Goal: Task Accomplishment & Management: Use online tool/utility

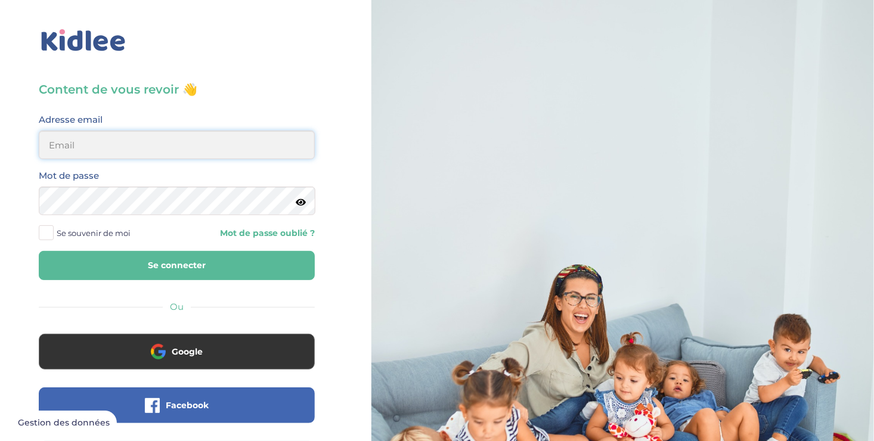
click at [101, 136] on input "email" at bounding box center [177, 145] width 276 height 29
type input "ousmanealhassanetoure@gmail.com"
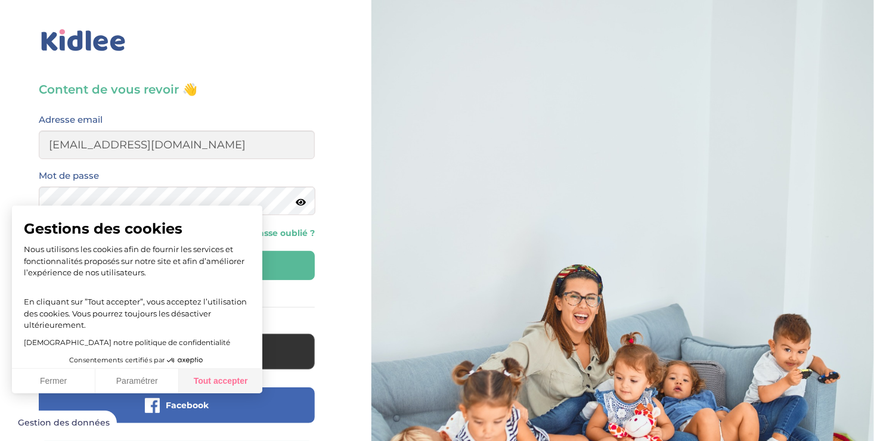
click at [236, 382] on button "Tout accepter" at bounding box center [220, 381] width 83 height 25
checkbox input "true"
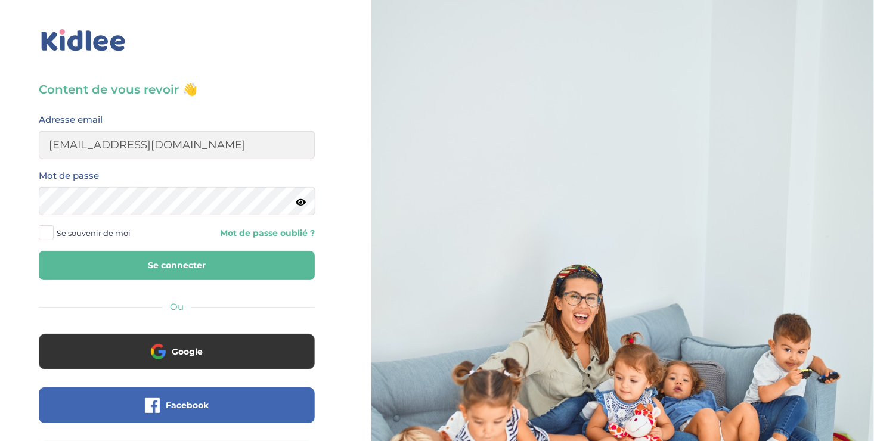
click at [44, 225] on span at bounding box center [46, 232] width 15 height 15
click at [0, 0] on input "Se souvenir de moi" at bounding box center [0, 0] width 0 height 0
click at [115, 251] on button "Se connecter" at bounding box center [177, 265] width 276 height 29
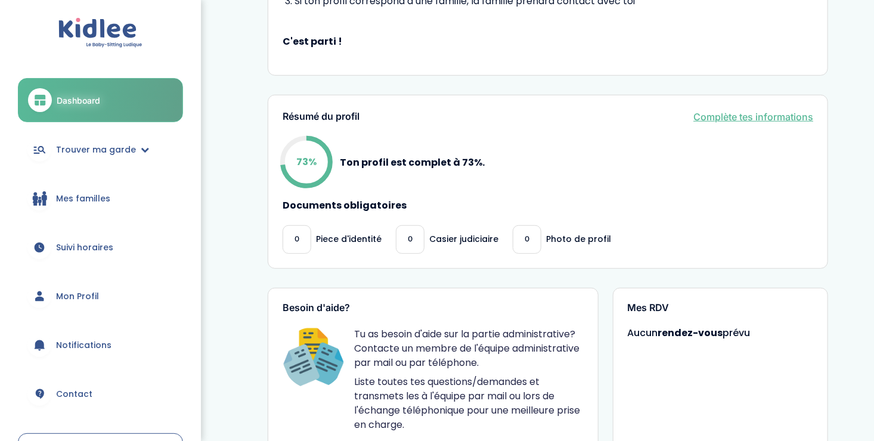
scroll to position [265, 0]
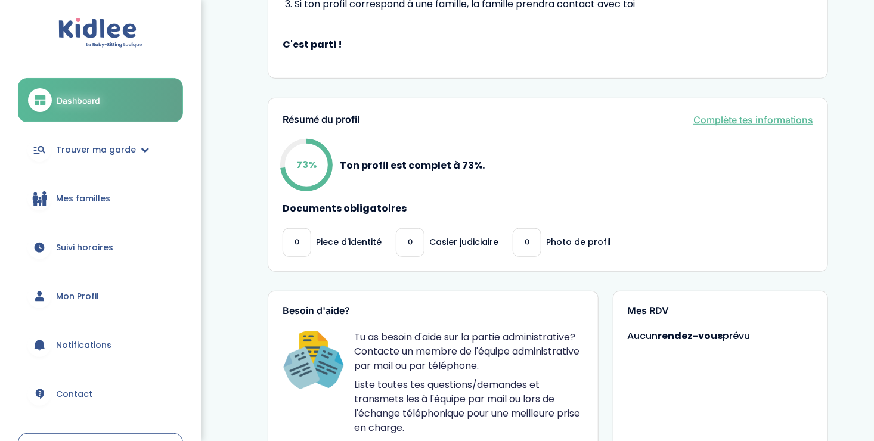
click at [89, 190] on link "Mes familles" at bounding box center [100, 198] width 165 height 43
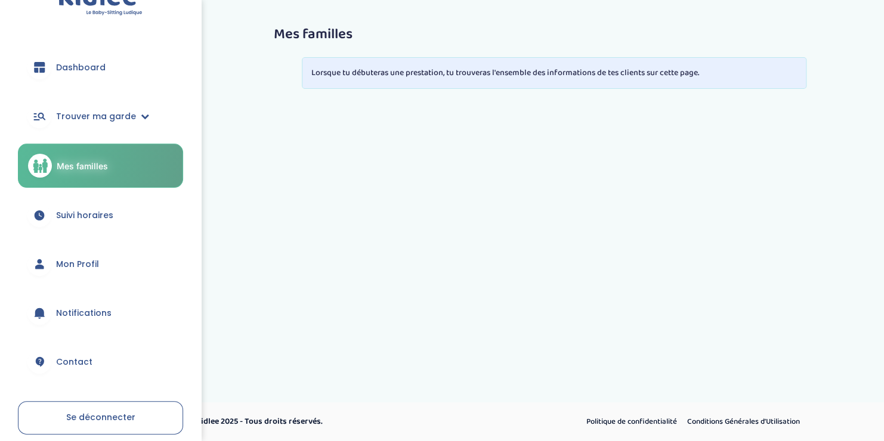
scroll to position [33, 0]
click at [89, 206] on link "Suivi horaires" at bounding box center [100, 214] width 165 height 43
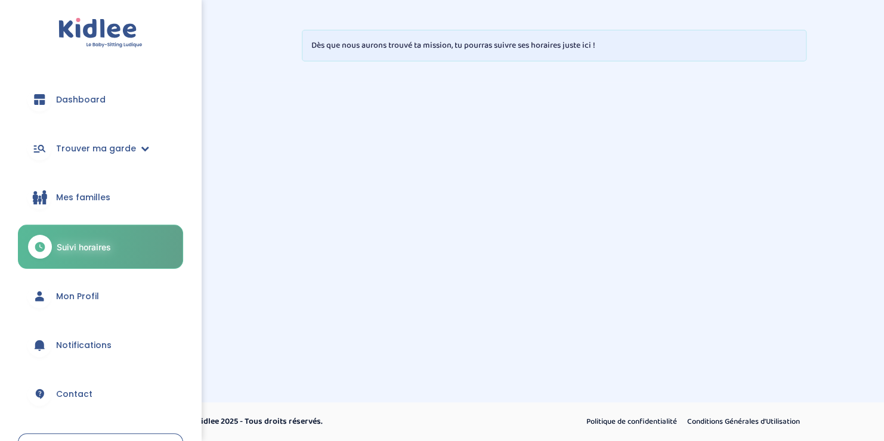
scroll to position [82, 0]
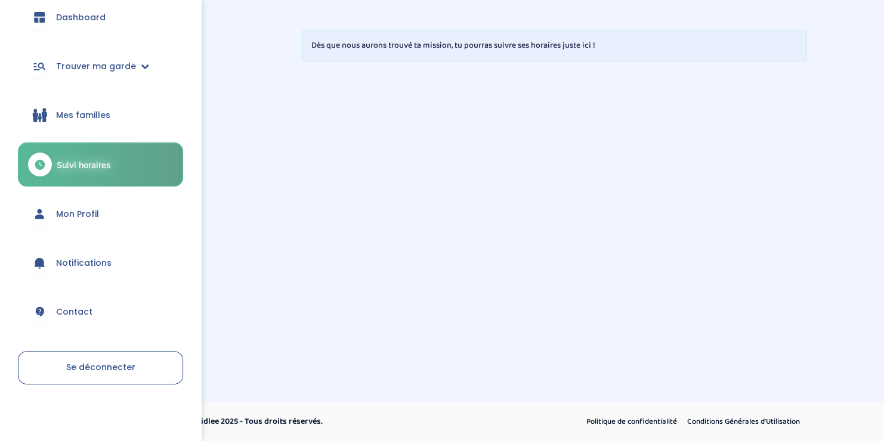
click at [89, 206] on link "Mon Profil" at bounding box center [100, 214] width 165 height 43
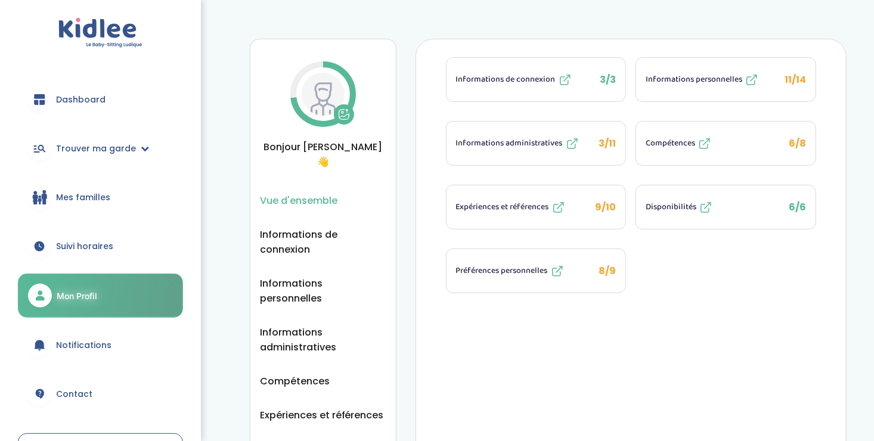
scroll to position [85, 0]
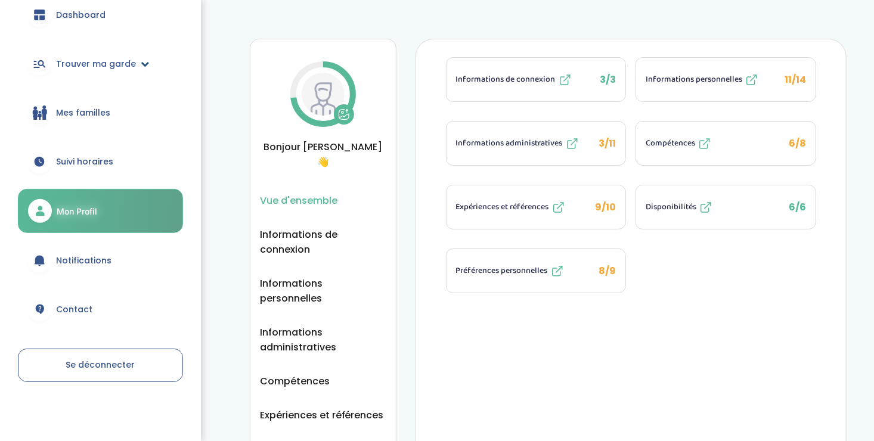
click at [119, 59] on span "Trouver ma garde" at bounding box center [96, 64] width 80 height 13
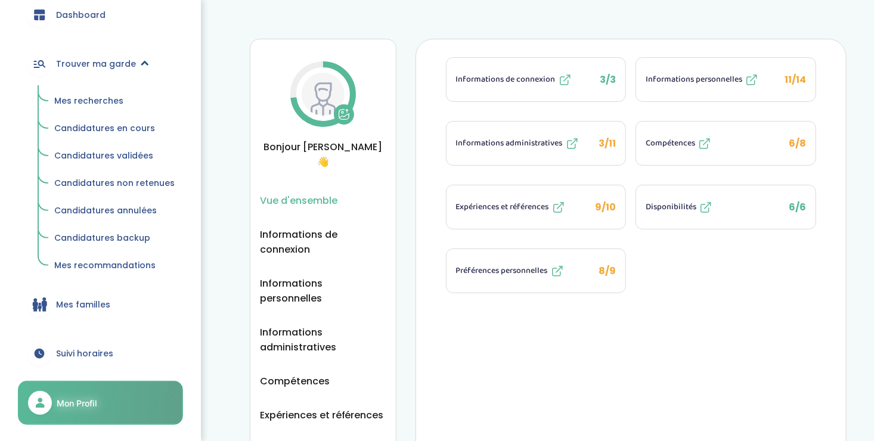
click at [119, 59] on span "Trouver ma garde" at bounding box center [96, 64] width 80 height 13
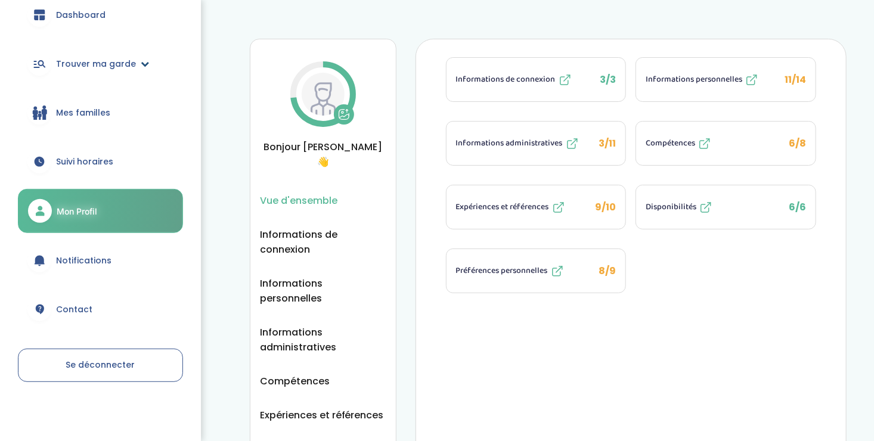
click at [119, 59] on span "Trouver ma garde" at bounding box center [96, 64] width 80 height 13
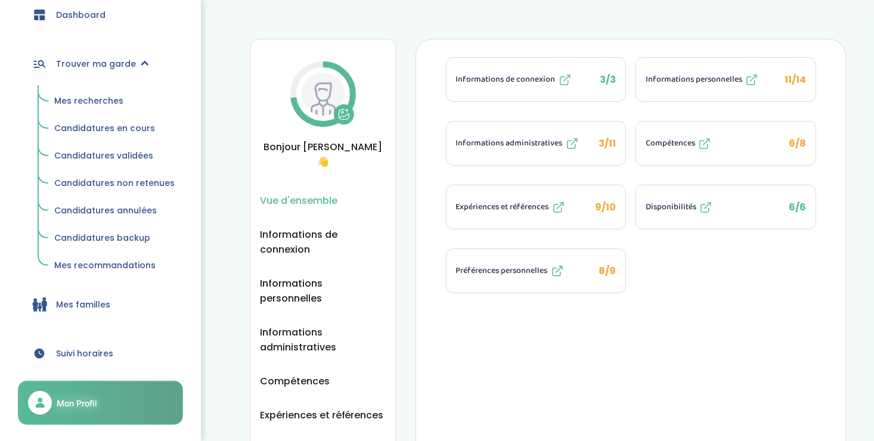
click at [100, 100] on span "Mes recherches" at bounding box center [88, 101] width 69 height 12
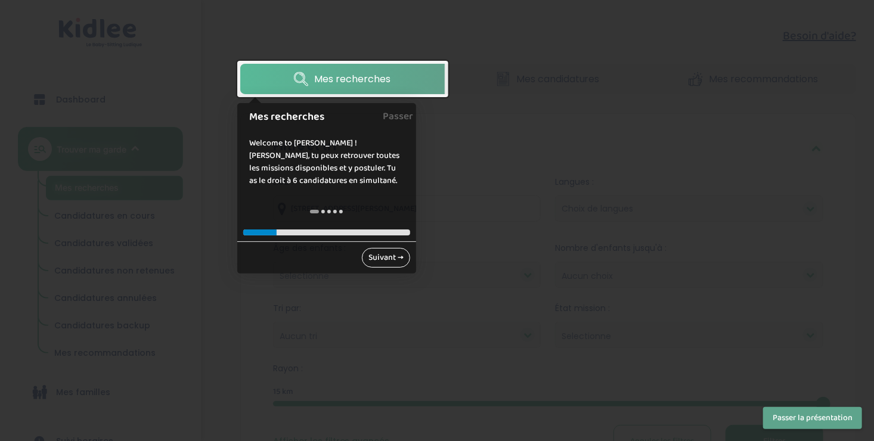
click at [376, 256] on link "Suivant →" at bounding box center [386, 258] width 48 height 20
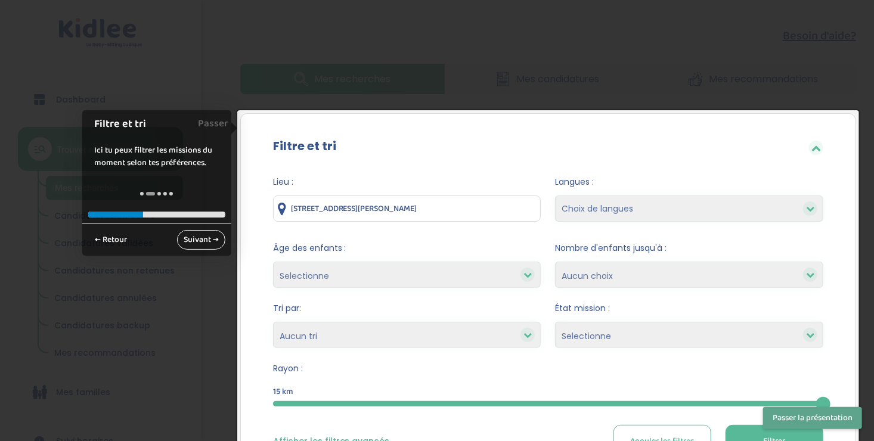
scroll to position [99, 0]
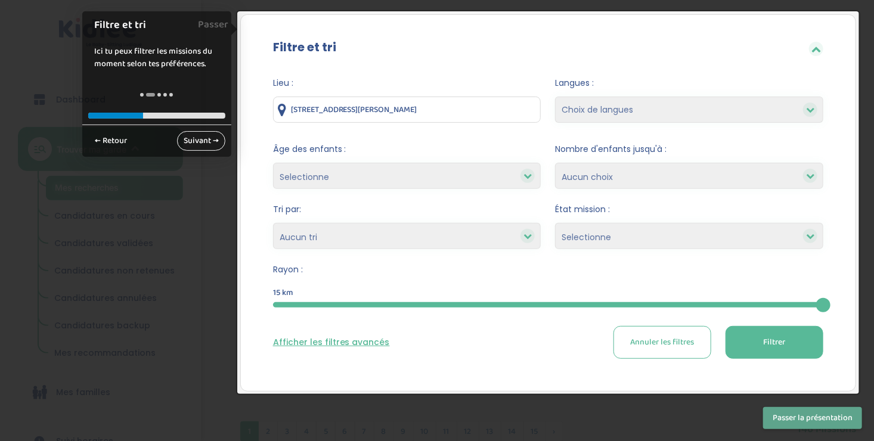
click at [199, 137] on link "Suivant →" at bounding box center [201, 141] width 48 height 20
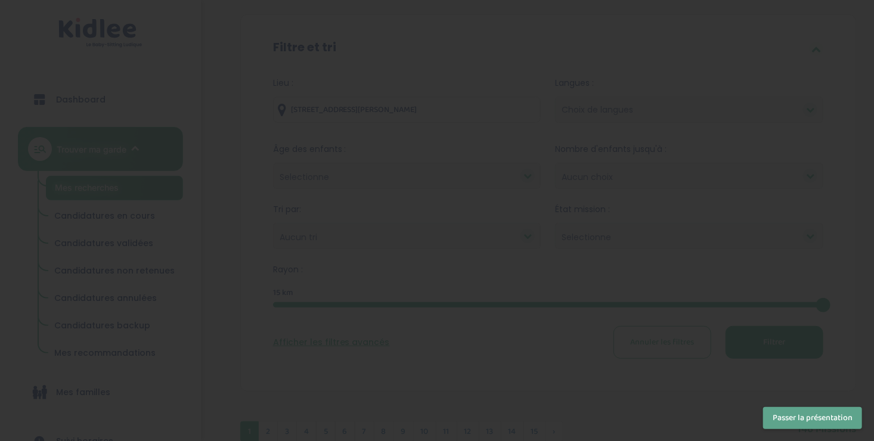
scroll to position [0, 0]
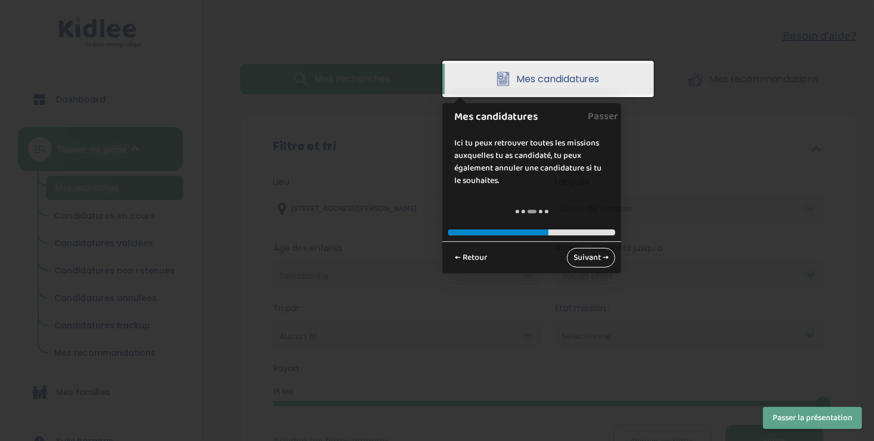
click at [590, 253] on link "Suivant →" at bounding box center [591, 258] width 48 height 20
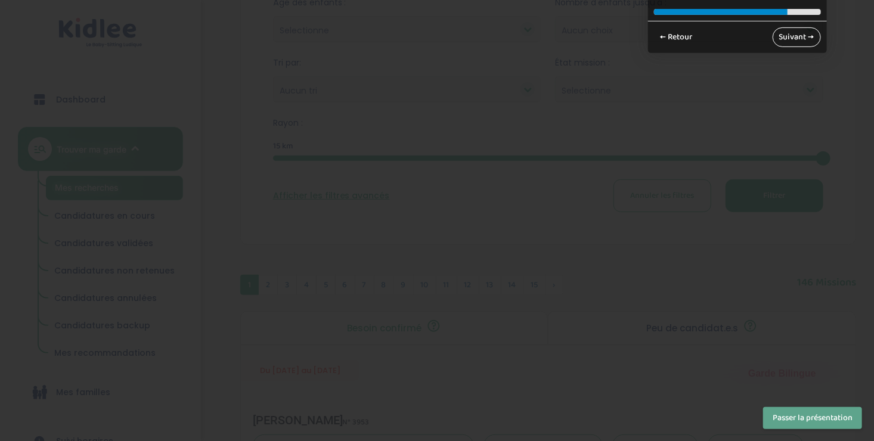
scroll to position [247, 0]
click at [792, 35] on link "Suivant →" at bounding box center [797, 36] width 48 height 20
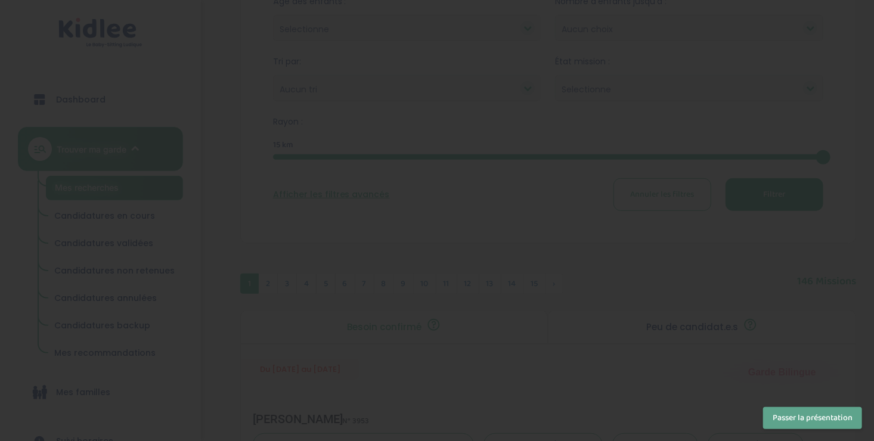
scroll to position [0, 0]
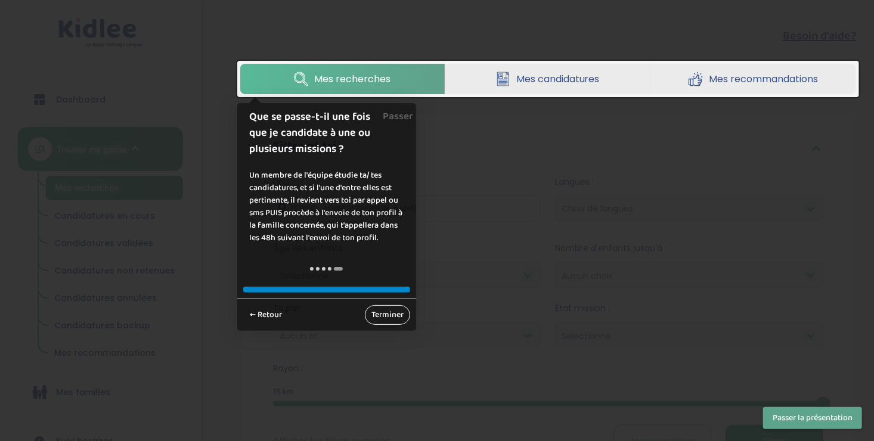
click at [384, 310] on link "Terminer" at bounding box center [387, 315] width 45 height 20
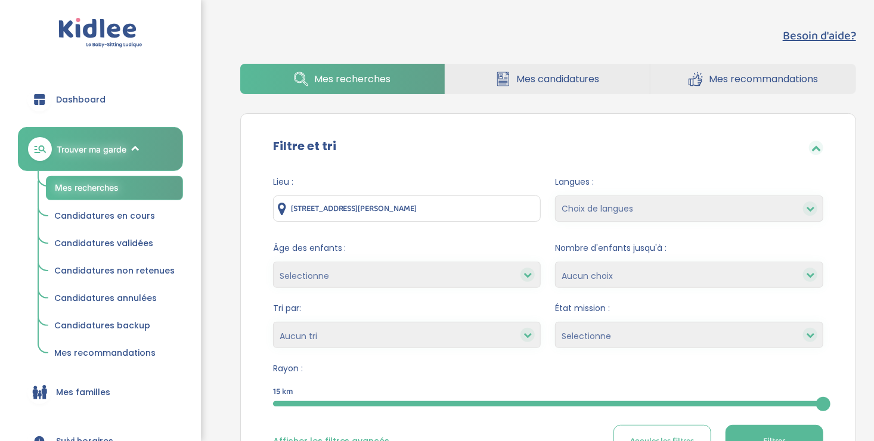
click at [793, 210] on select "Choix de langues Allemand Anglais Arabe Espagnol Italien Russe Français Coréen" at bounding box center [689, 209] width 268 height 26
select select "12"
click at [555, 196] on select "Choix de langues Allemand Anglais Arabe Espagnol Italien Russe Français Coréen" at bounding box center [689, 209] width 268 height 26
select select
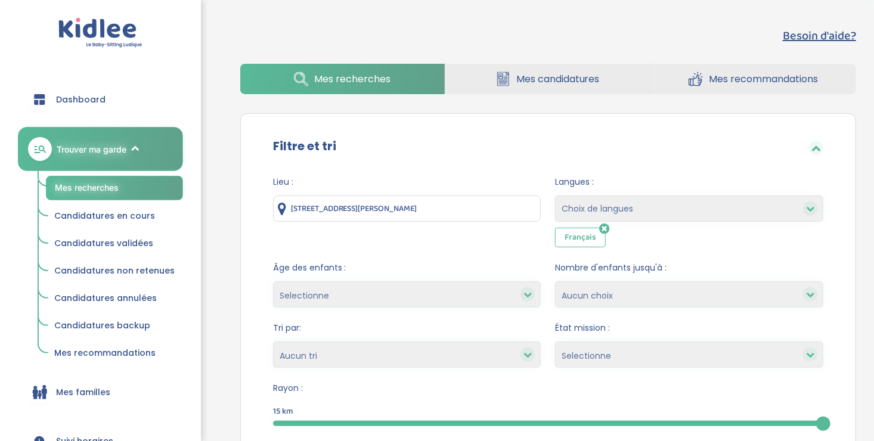
click at [600, 228] on icon at bounding box center [604, 229] width 10 height 12
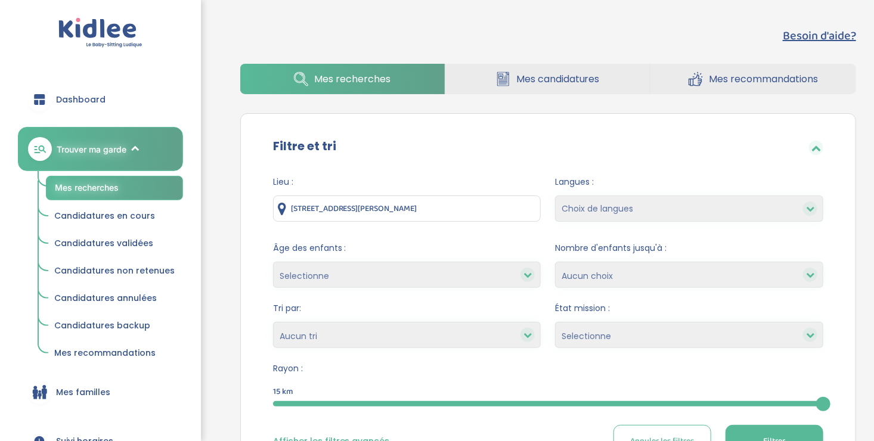
click at [577, 82] on span "Mes candidatures" at bounding box center [557, 79] width 83 height 15
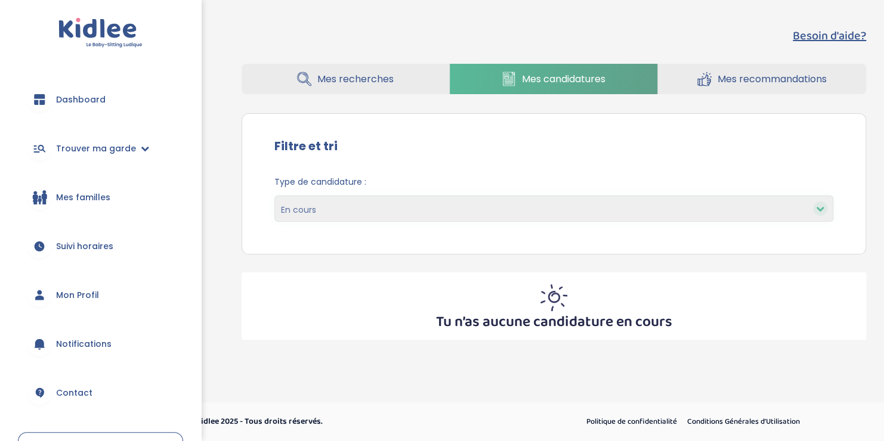
click at [819, 211] on icon at bounding box center [820, 209] width 8 height 8
click at [818, 208] on icon at bounding box center [820, 209] width 8 height 8
click at [364, 83] on span "Mes recherches" at bounding box center [355, 79] width 76 height 15
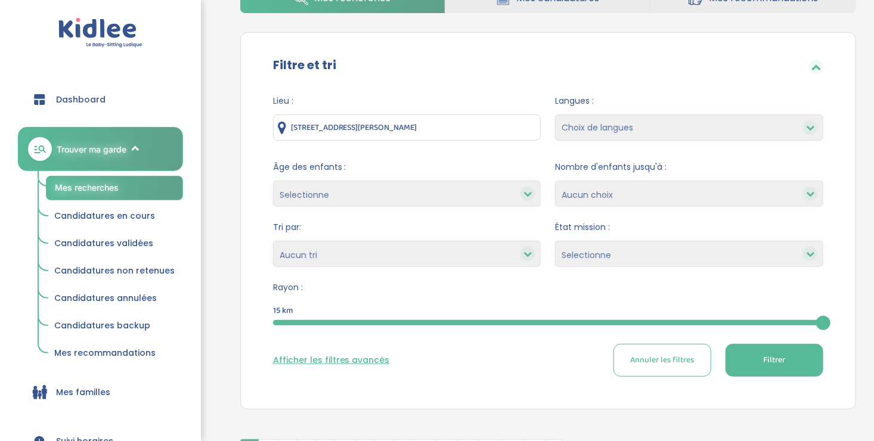
scroll to position [95, 0]
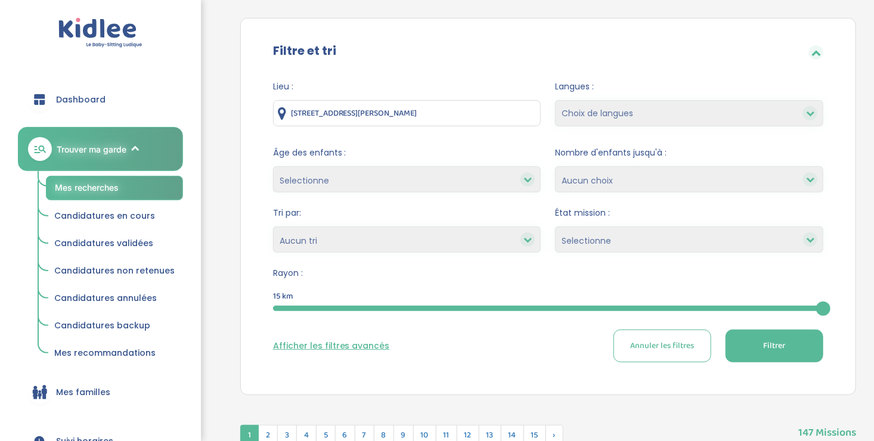
click at [762, 345] on button "Filtrer" at bounding box center [775, 346] width 98 height 33
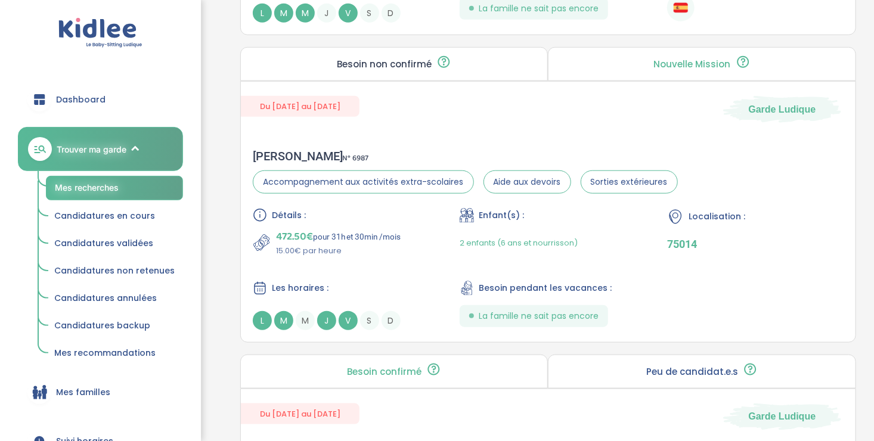
scroll to position [2667, 0]
click at [391, 280] on div "Les horaires :" at bounding box center [341, 287] width 177 height 15
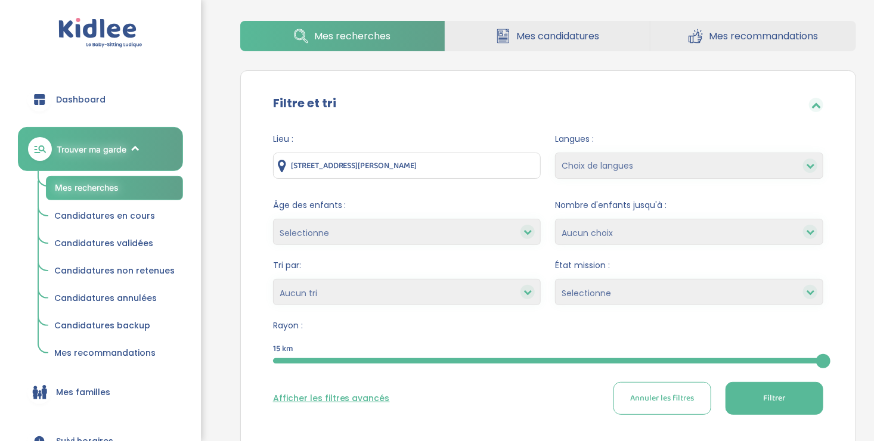
scroll to position [0, 0]
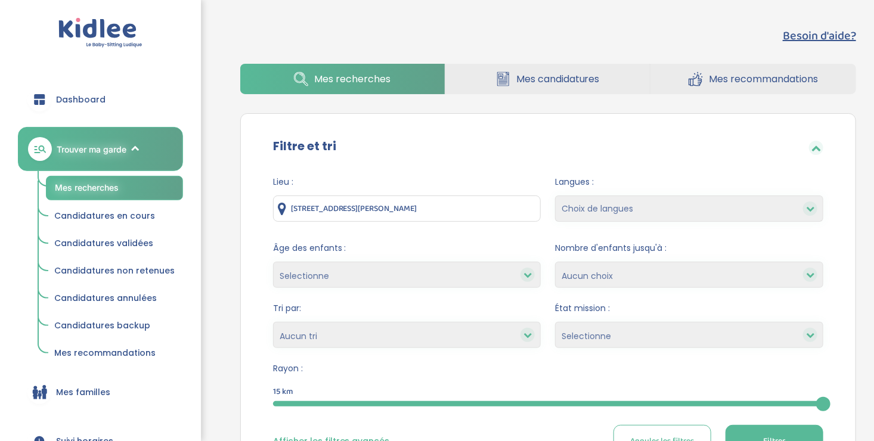
click at [610, 283] on select "1 2 3 4 Aucun choix" at bounding box center [689, 275] width 268 height 26
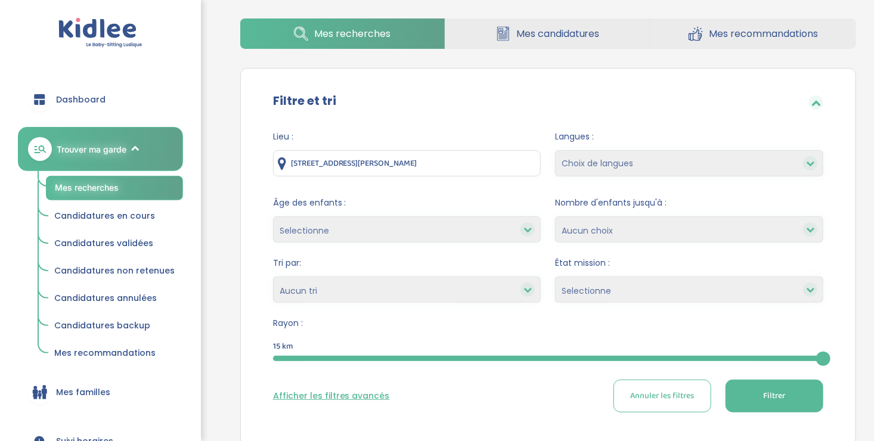
click at [649, 157] on select "Choix de langues Allemand Anglais Arabe Espagnol [GEOGRAPHIC_DATA] Russe [DEMOG…" at bounding box center [689, 163] width 268 height 26
click at [649, 157] on select "Choix de langues Allemand Anglais Arabe Espagnol Italien Russe Français Coréen" at bounding box center [689, 163] width 268 height 26
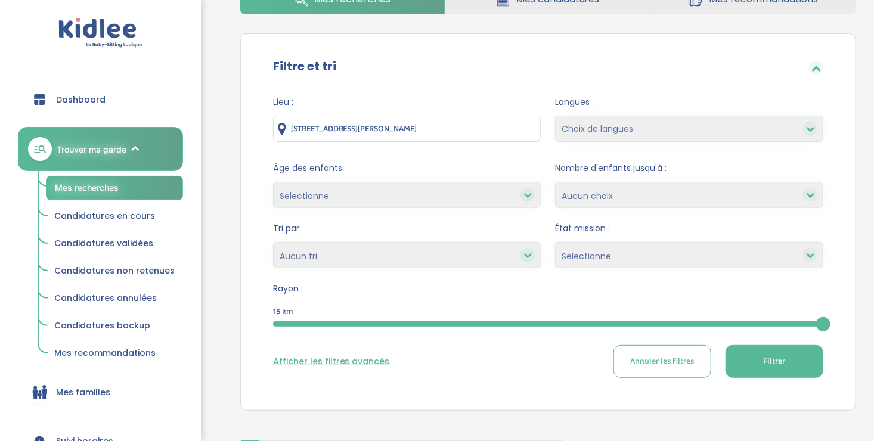
click at [662, 251] on select "Selectionne Nouvelle Mission Peu de candidat.e.s Déjà plusieurs candidat.e.s Pr…" at bounding box center [689, 255] width 268 height 26
click at [640, 255] on select "Selectionne Nouvelle Mission Peu de candidat.e.s Déjà plusieurs candidat.e.s Pr…" at bounding box center [689, 255] width 268 height 26
click at [522, 256] on div at bounding box center [528, 255] width 14 height 14
click at [527, 252] on icon at bounding box center [528, 255] width 8 height 8
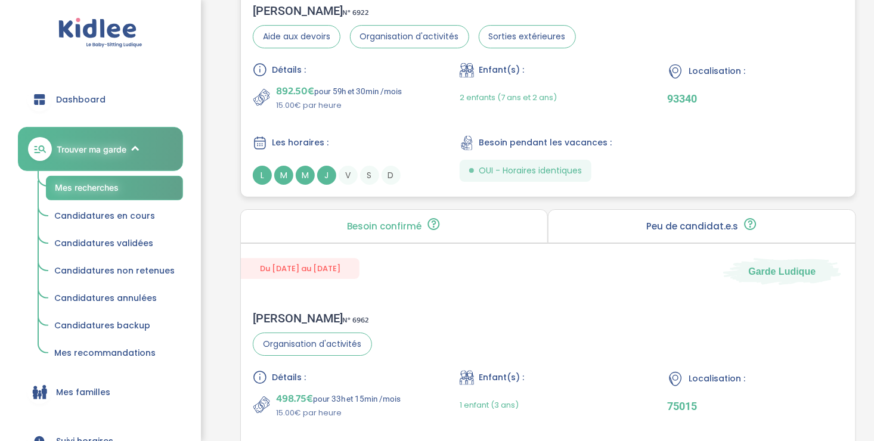
scroll to position [1887, 0]
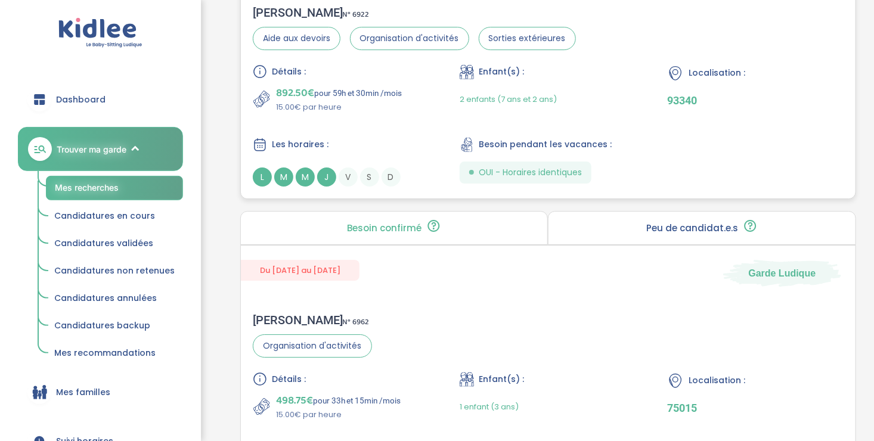
click at [349, 117] on div "Détails : 892.50€ pour 59h et 30min /mois 15.00€ par heure Enfant(s) : 2 enfant…" at bounding box center [548, 125] width 591 height 122
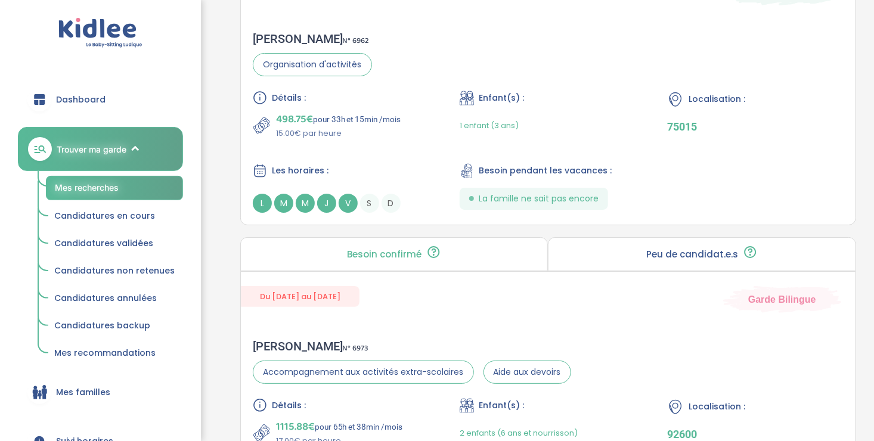
scroll to position [2168, 0]
click at [397, 148] on div "Détails : 498.75€ pour 33h et 15min /mois 15.00€ par heure Enfant(s) : 1 enfant…" at bounding box center [548, 152] width 591 height 122
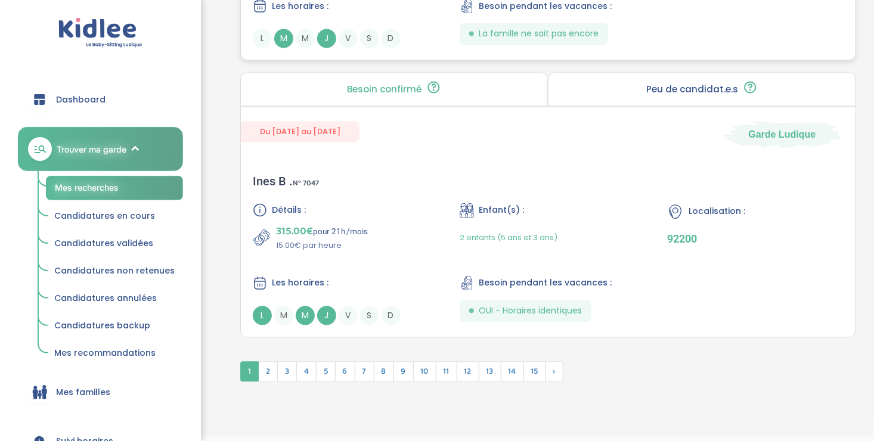
scroll to position [3285, 0]
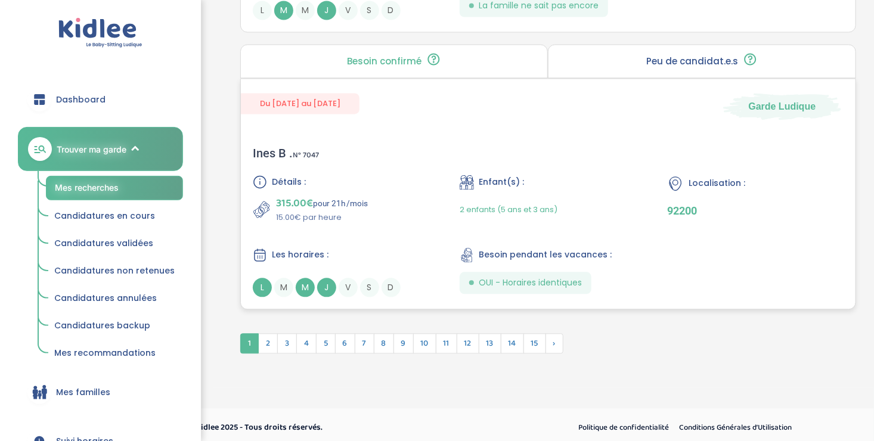
click at [396, 229] on div "Détails : 315.00€ pour 21h /mois 15.00€ par heure Enfant(s) : 2 enfants (5 ans …" at bounding box center [548, 236] width 591 height 122
click at [267, 342] on span "2" at bounding box center [268, 343] width 20 height 20
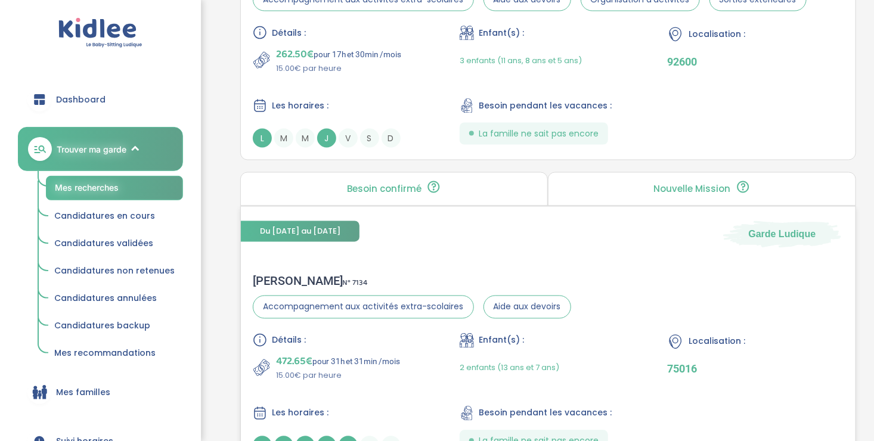
scroll to position [3043, 0]
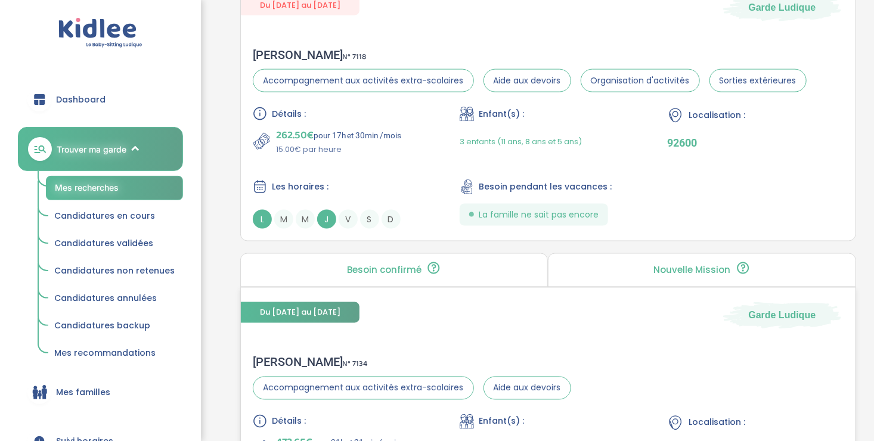
click at [348, 160] on div "Détails : 262.50€ pour 17h et 30min /mois 15.00€ par heure Enfant(s) : 3 enfant…" at bounding box center [548, 168] width 591 height 122
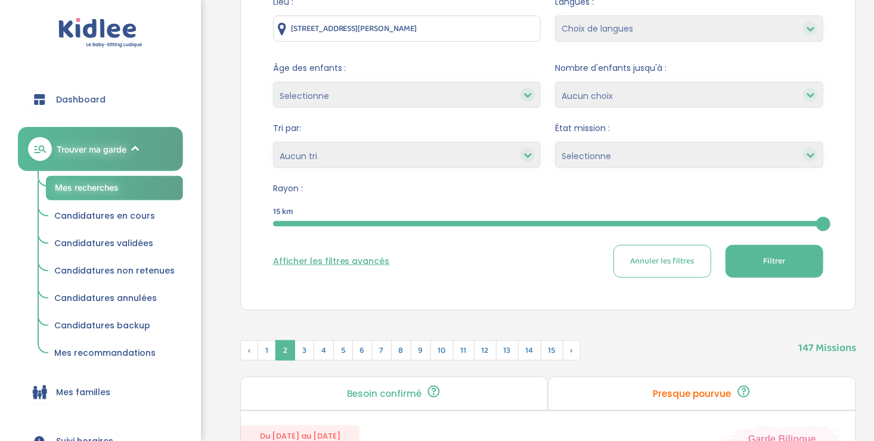
scroll to position [0, 0]
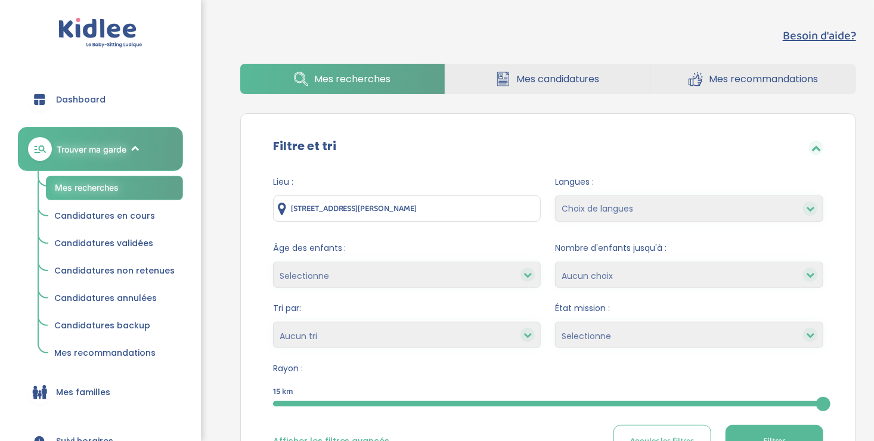
click at [559, 78] on span "Mes candidatures" at bounding box center [557, 79] width 83 height 15
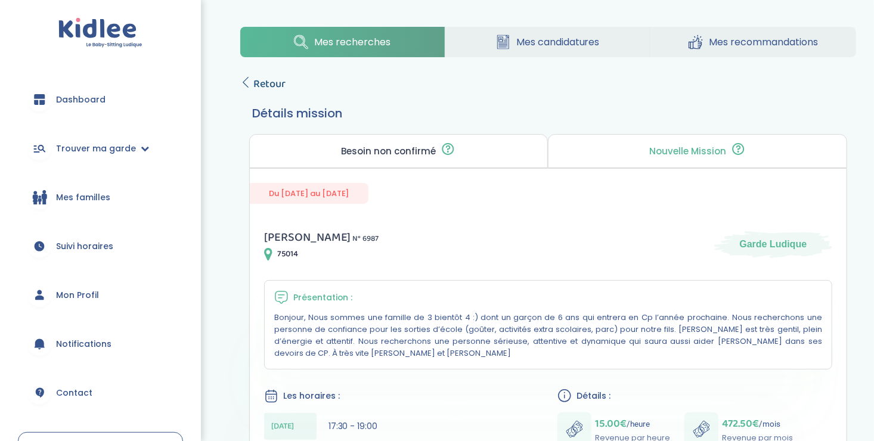
click at [244, 82] on icon at bounding box center [245, 82] width 11 height 11
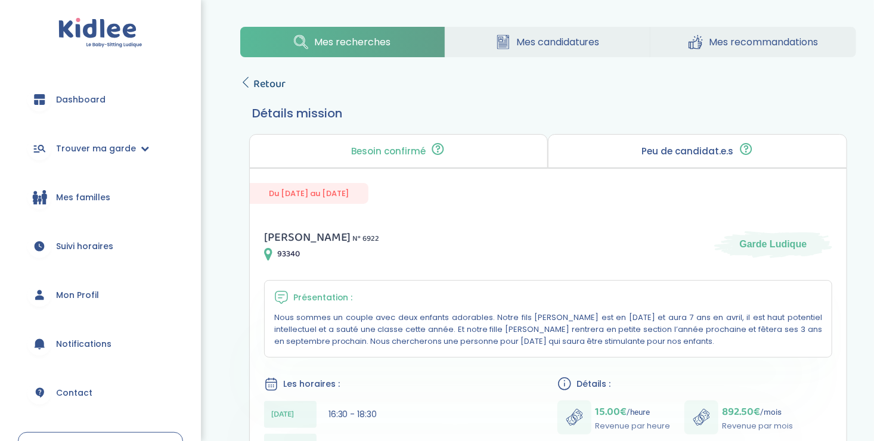
click at [242, 81] on icon at bounding box center [245, 82] width 11 height 11
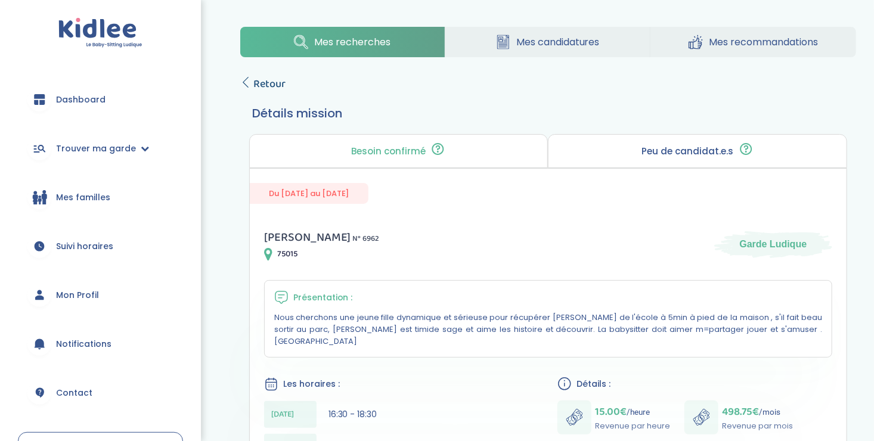
click at [249, 78] on icon at bounding box center [245, 82] width 11 height 11
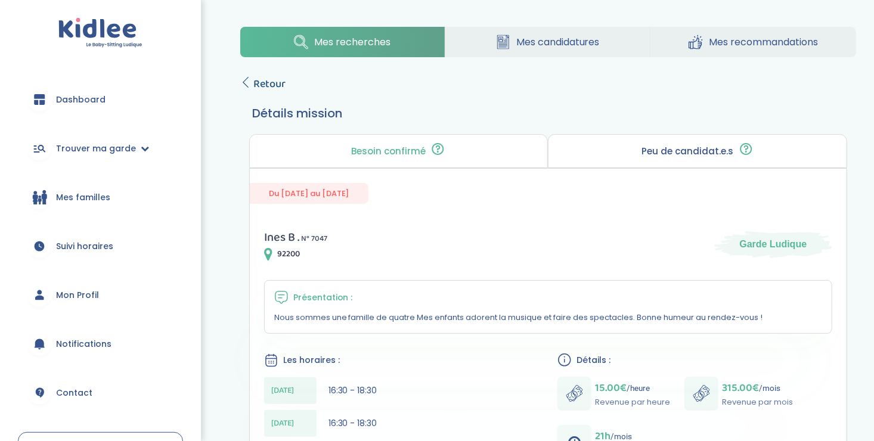
click at [247, 81] on icon at bounding box center [245, 82] width 11 height 11
click at [244, 79] on icon at bounding box center [245, 82] width 11 height 11
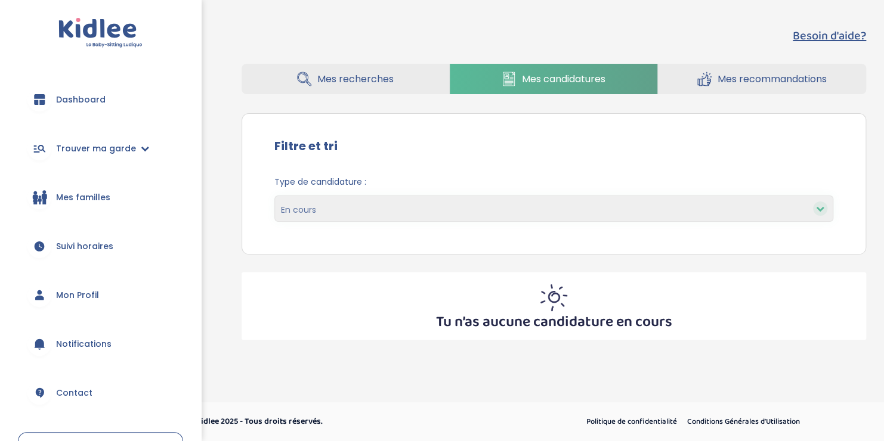
click at [790, 79] on span "Mes recommandations" at bounding box center [771, 79] width 109 height 15
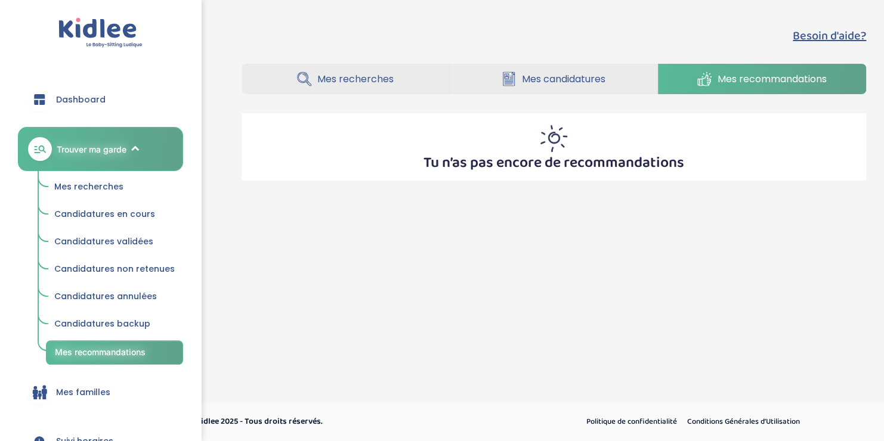
click at [524, 148] on div "Tu n’as pas encore de recommandations" at bounding box center [554, 146] width 624 height 67
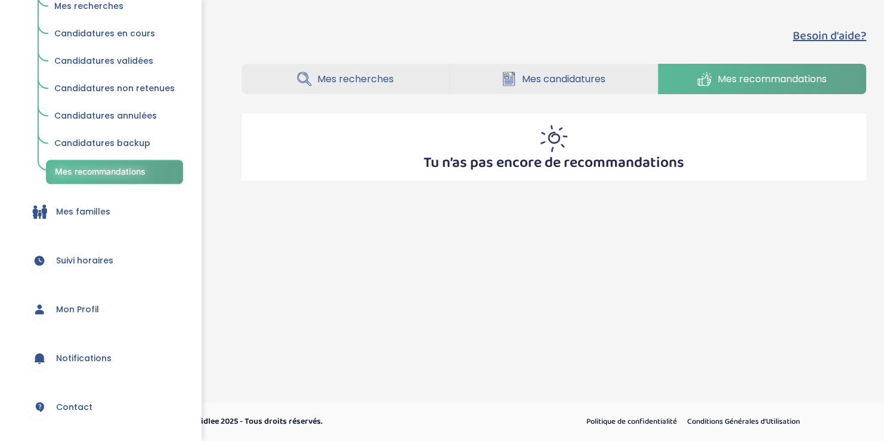
scroll to position [277, 0]
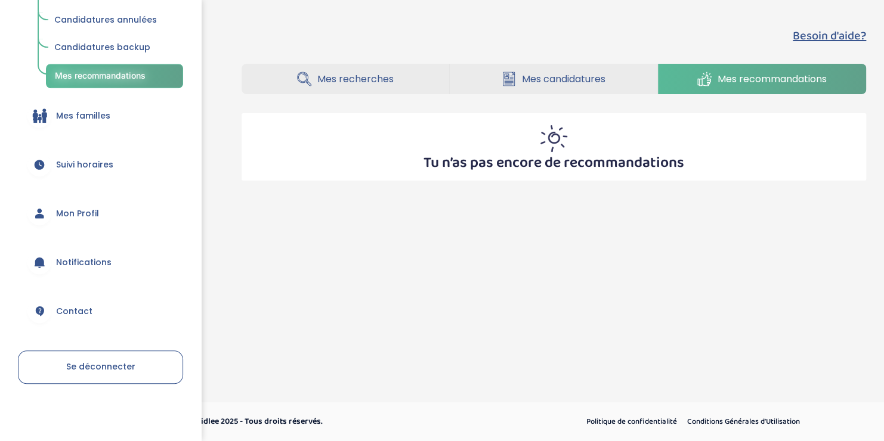
click at [65, 257] on span "Notifications" at bounding box center [83, 262] width 55 height 13
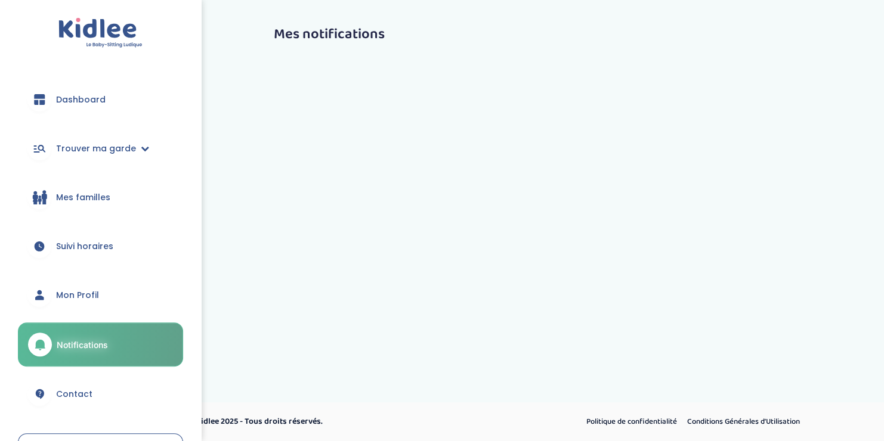
click at [60, 290] on span "Mon Profil" at bounding box center [77, 295] width 43 height 13
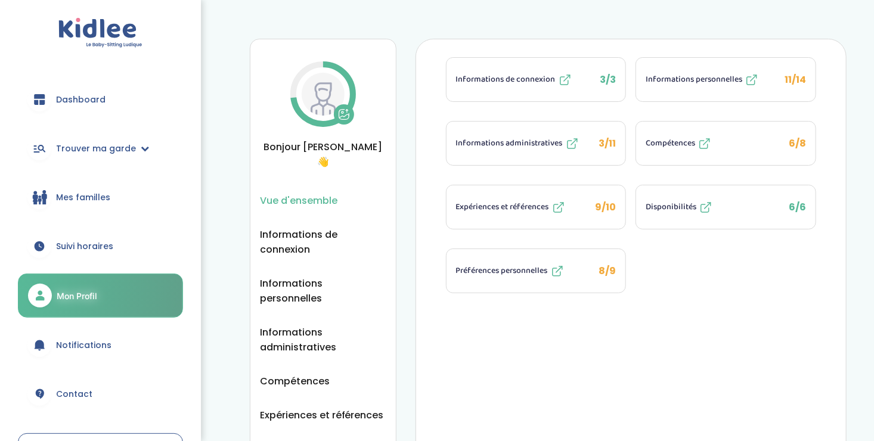
click at [53, 240] on link "Suivi horaires" at bounding box center [100, 246] width 165 height 43
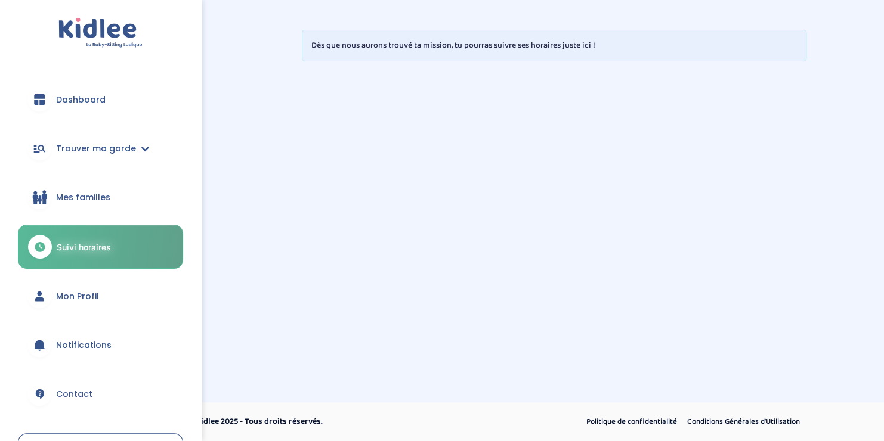
click at [83, 293] on span "Mon Profil" at bounding box center [77, 296] width 43 height 13
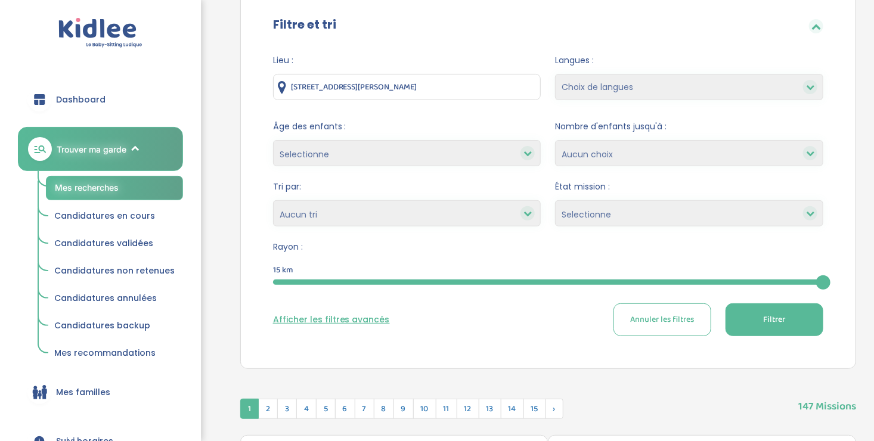
scroll to position [123, 0]
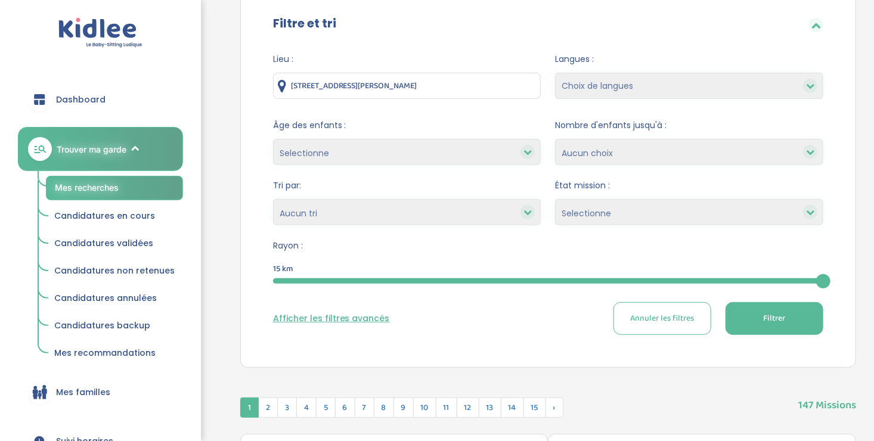
click at [487, 89] on input "68 Avenue Jean Jaurès, 93120 La Courneuve, France" at bounding box center [407, 86] width 268 height 26
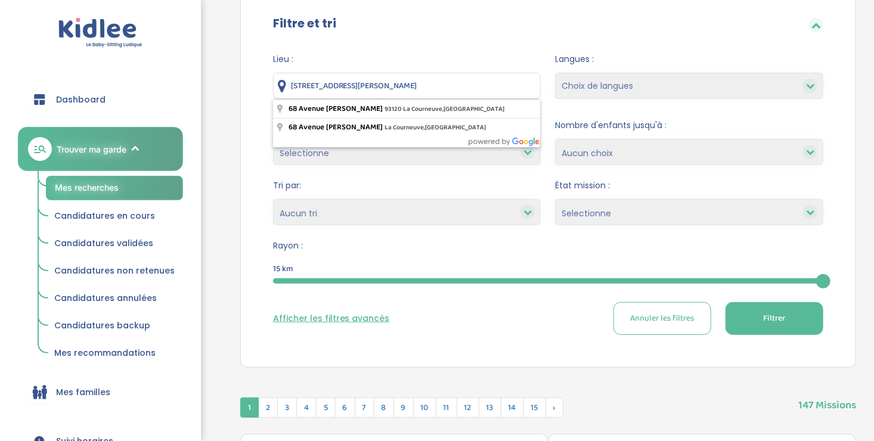
click at [487, 89] on input "68 Avenue Jean Jaurès, 93120 La Courneuve, France" at bounding box center [407, 86] width 268 height 26
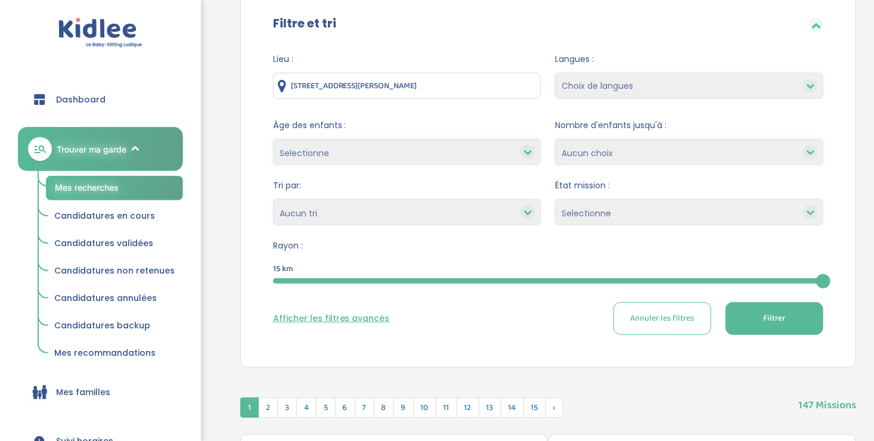
click at [530, 257] on div "Rayon : 15 km 15" at bounding box center [548, 264] width 550 height 48
click at [797, 86] on select "Choix de langues Allemand Anglais Arabe Espagnol Italien Russe Français Coréen" at bounding box center [689, 86] width 268 height 26
select select "9"
click at [555, 73] on select "Choix de langues Allemand Anglais Arabe Espagnol Italien Russe Français Coréen" at bounding box center [689, 86] width 268 height 26
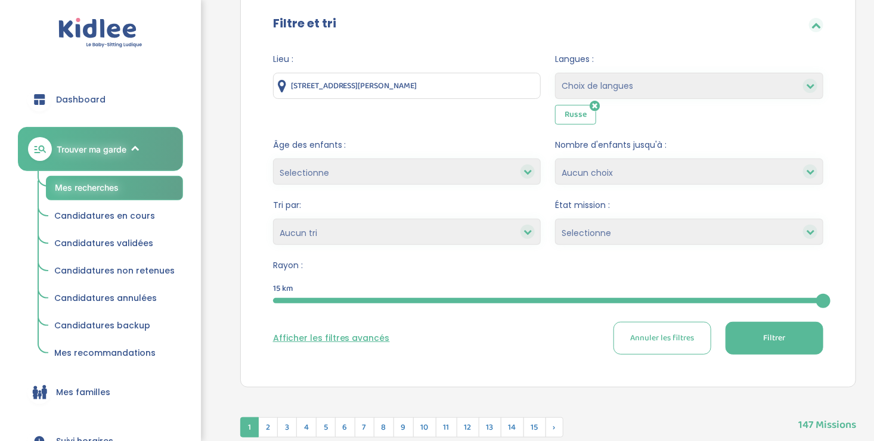
click at [595, 105] on icon at bounding box center [595, 106] width 10 height 12
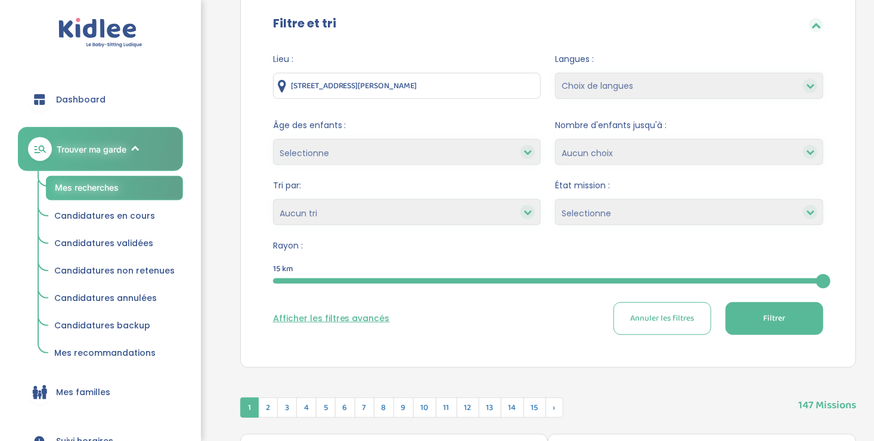
click at [816, 91] on select "Choix de langues Allemand Anglais Arabe Espagnol Italien Russe Français Coréen" at bounding box center [689, 86] width 268 height 26
select select "12"
click at [555, 73] on select "Choix de langues Allemand Anglais Arabe Espagnol Italien Russe Français Coréen" at bounding box center [689, 86] width 268 height 26
select select
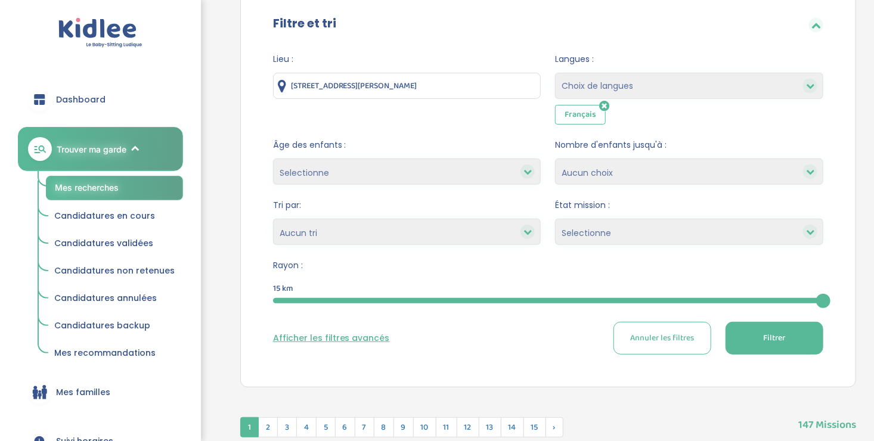
click at [646, 168] on select "1 2 3 4 Aucun choix" at bounding box center [689, 172] width 268 height 26
select select "3"
click at [555, 159] on select "1 2 3 4 Aucun choix" at bounding box center [689, 172] width 268 height 26
click at [530, 231] on icon at bounding box center [528, 232] width 8 height 8
drag, startPoint x: 530, startPoint y: 231, endPoint x: 833, endPoint y: 229, distance: 303.6
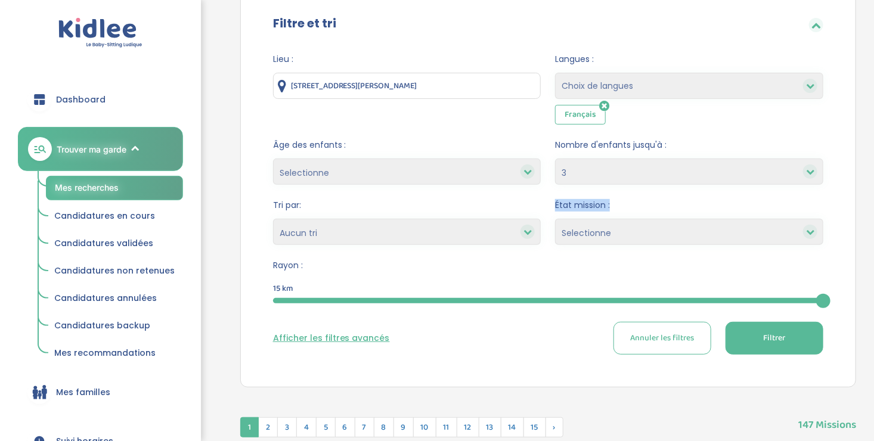
click at [833, 229] on div "Lieu : 68 Avenue Jean Jaurès, 93120 La Courneuve, France Langues : Choix de lan…" at bounding box center [548, 208] width 586 height 329
drag, startPoint x: 833, startPoint y: 229, endPoint x: 811, endPoint y: 231, distance: 22.1
click at [811, 231] on icon at bounding box center [810, 232] width 8 height 8
click at [777, 237] on select "Selectionne Nouvelle Mission Peu de candidat.e.s Déjà plusieurs candidat.e.s Pr…" at bounding box center [689, 232] width 268 height 26
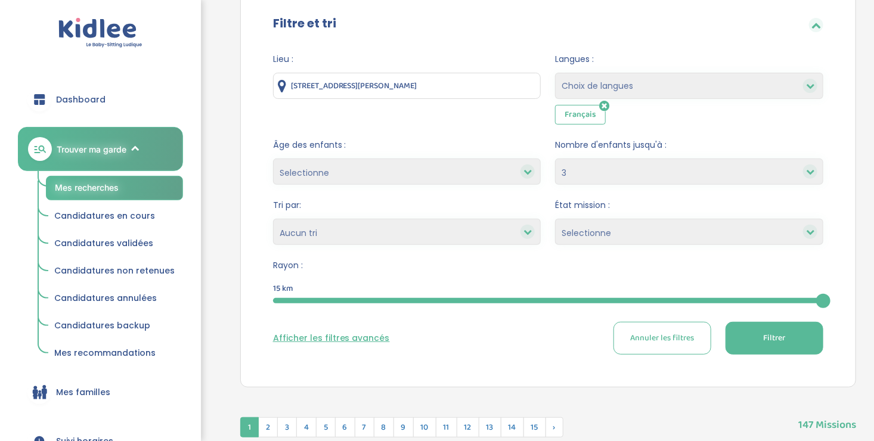
click at [434, 239] on select "Heures par semaine (croissant) Heures par semaine (décroissant) Date de démarra…" at bounding box center [407, 232] width 268 height 26
click at [609, 385] on div "Filtre et tri Lieu : 68 Avenue Jean Jaurès, 93120 La Courneuve, France Langues …" at bounding box center [548, 188] width 616 height 397
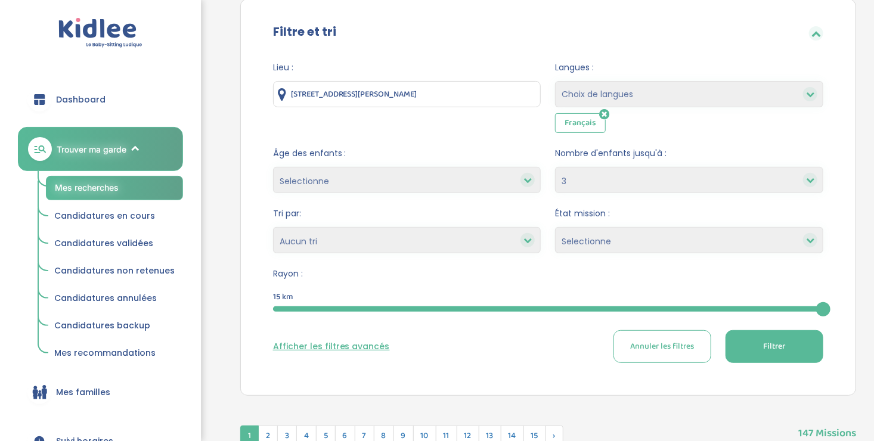
scroll to position [93, 0]
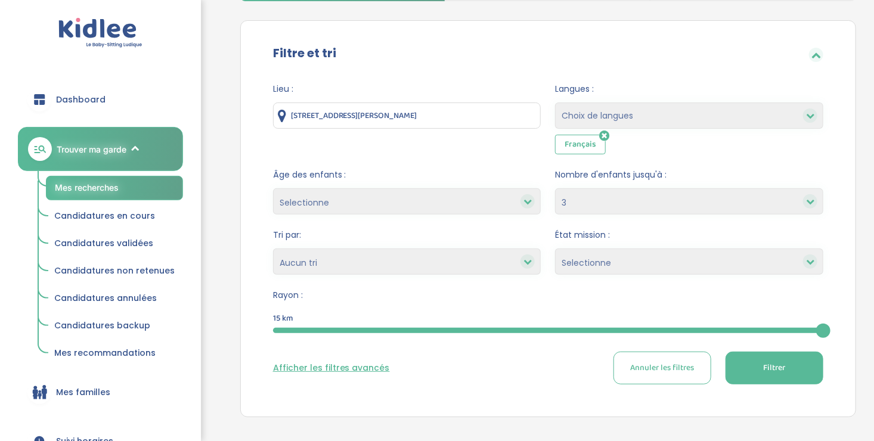
click at [742, 370] on button "Filtrer" at bounding box center [775, 368] width 98 height 33
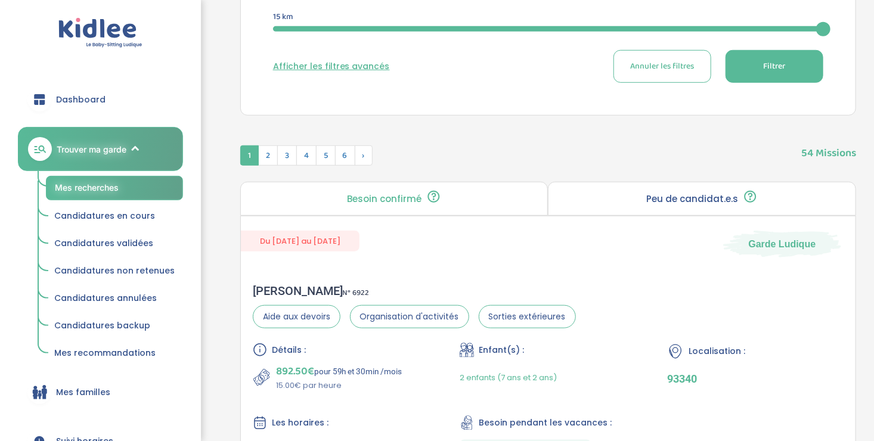
scroll to position [398, 0]
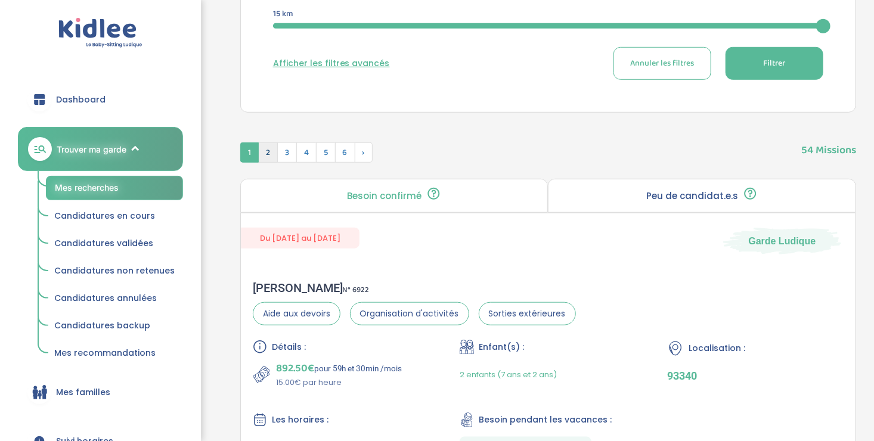
click at [267, 148] on span "2" at bounding box center [268, 153] width 20 height 20
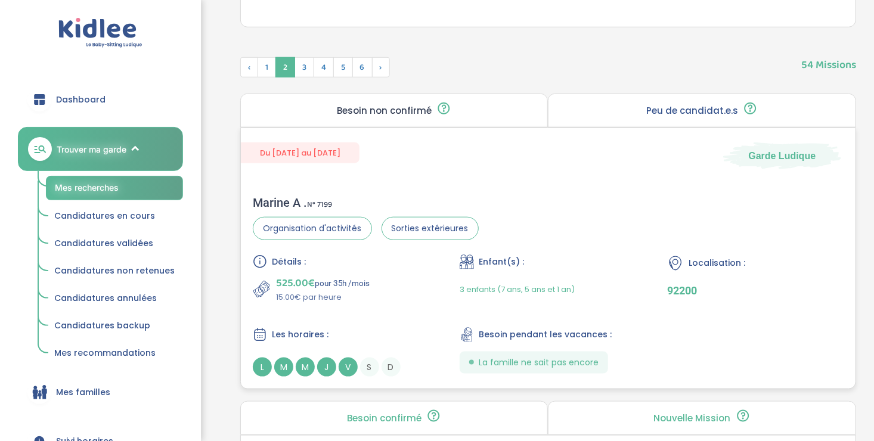
scroll to position [482, 0]
click at [308, 64] on span "3" at bounding box center [305, 68] width 20 height 20
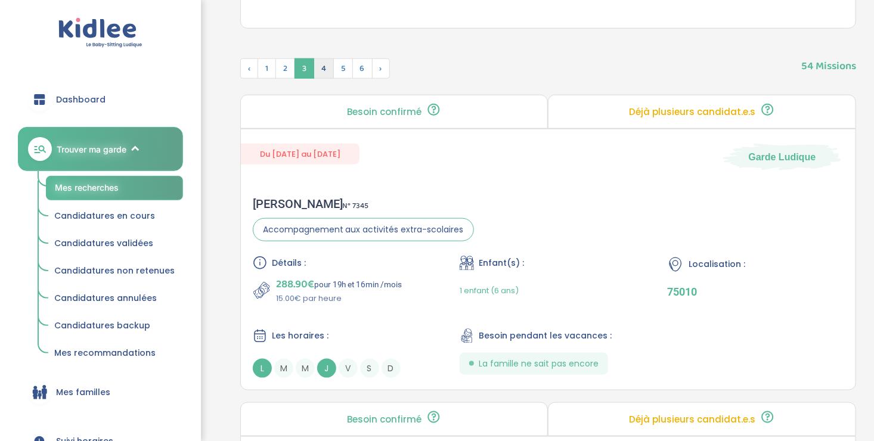
click at [324, 64] on span "4" at bounding box center [324, 68] width 20 height 20
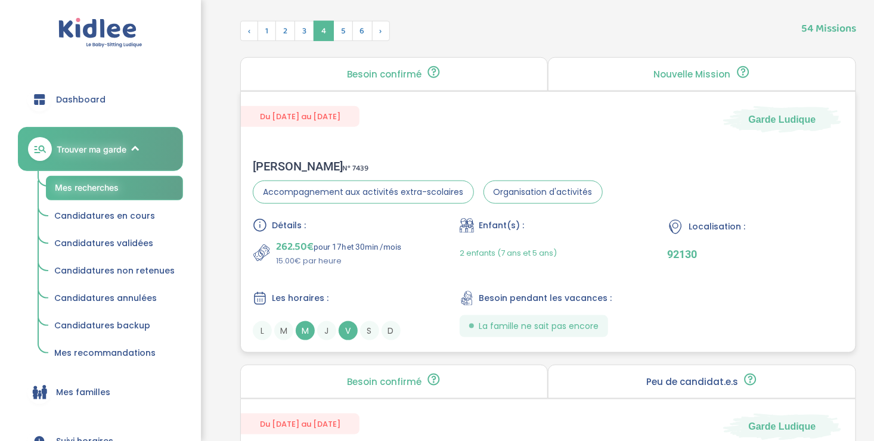
scroll to position [525, 0]
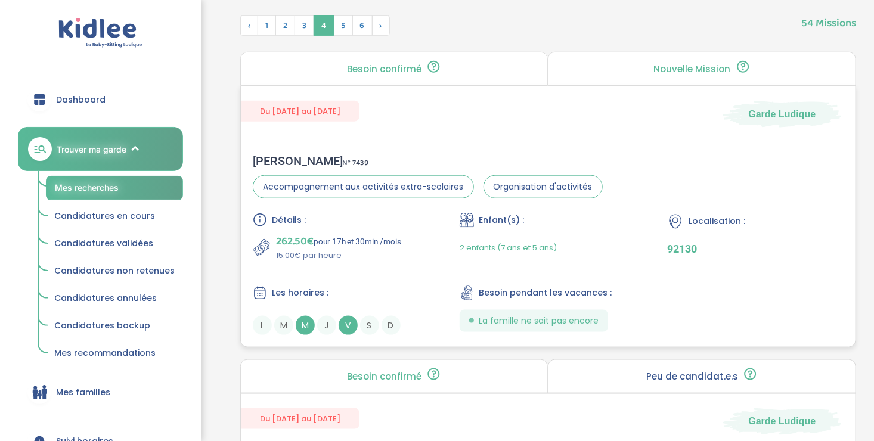
click at [418, 277] on div "Détails : 262.50€ pour 17h et 30min /mois 15.00€ par heure Enfant(s) : 2 enfant…" at bounding box center [548, 274] width 591 height 122
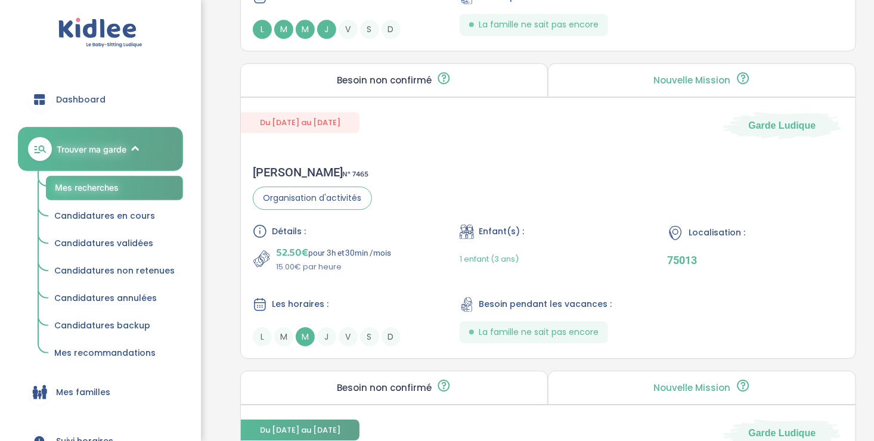
scroll to position [1715, 0]
click at [361, 260] on p "15.00€ par heure" at bounding box center [334, 266] width 116 height 12
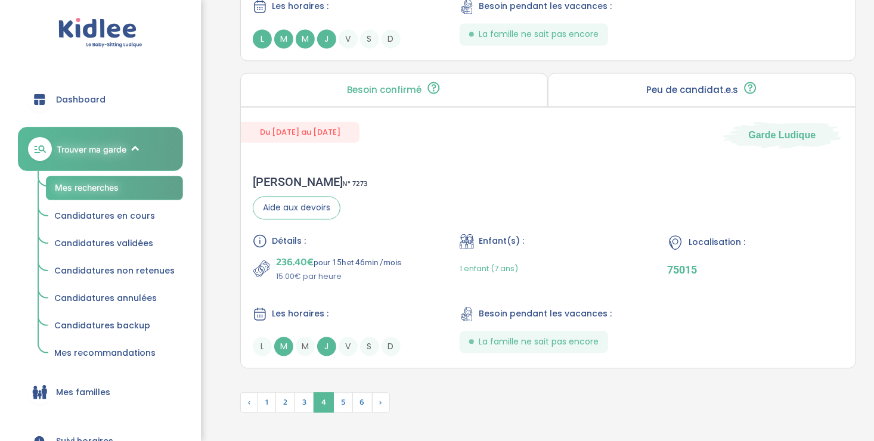
scroll to position [3334, 0]
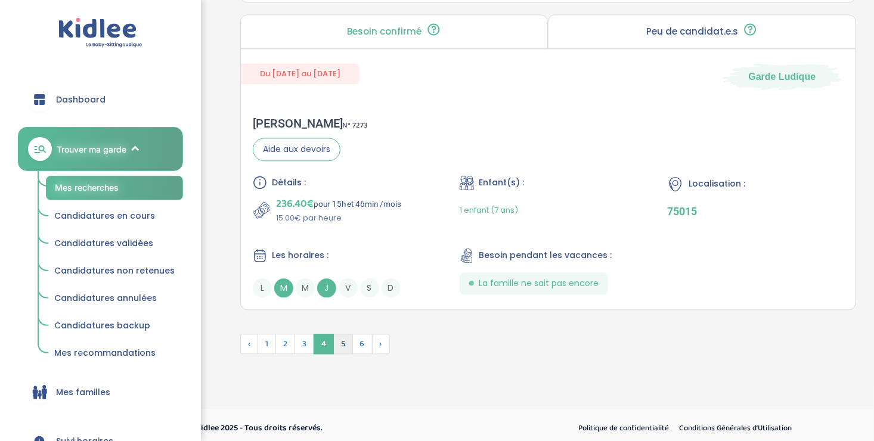
click at [338, 337] on span "5" at bounding box center [343, 344] width 20 height 20
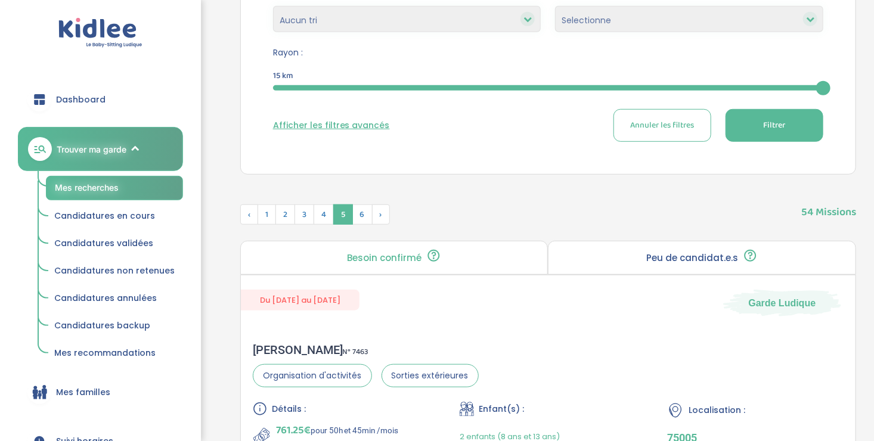
scroll to position [336, 0]
click at [355, 214] on span "6" at bounding box center [362, 214] width 20 height 20
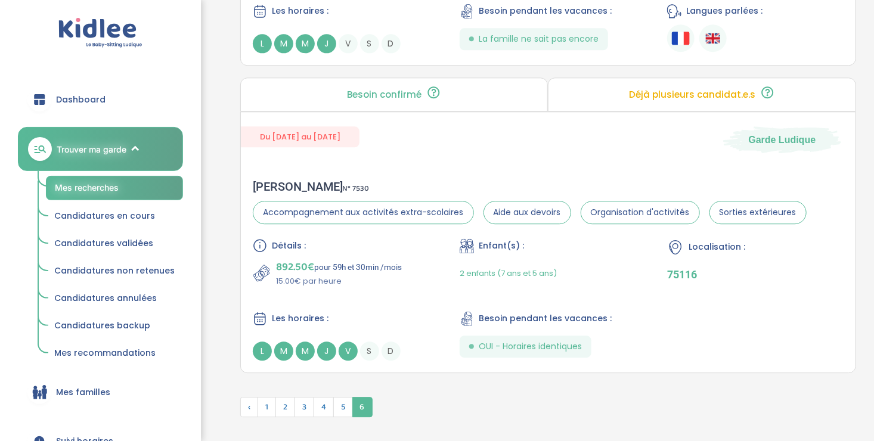
scroll to position [1521, 0]
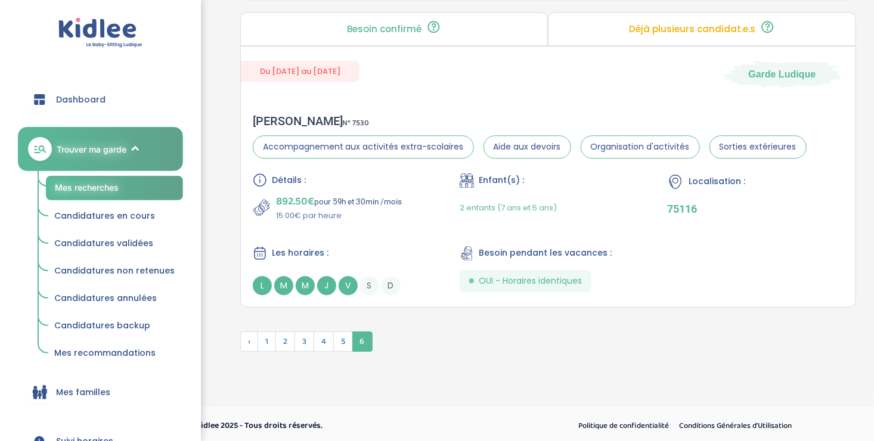
click at [358, 339] on span "6" at bounding box center [362, 342] width 20 height 20
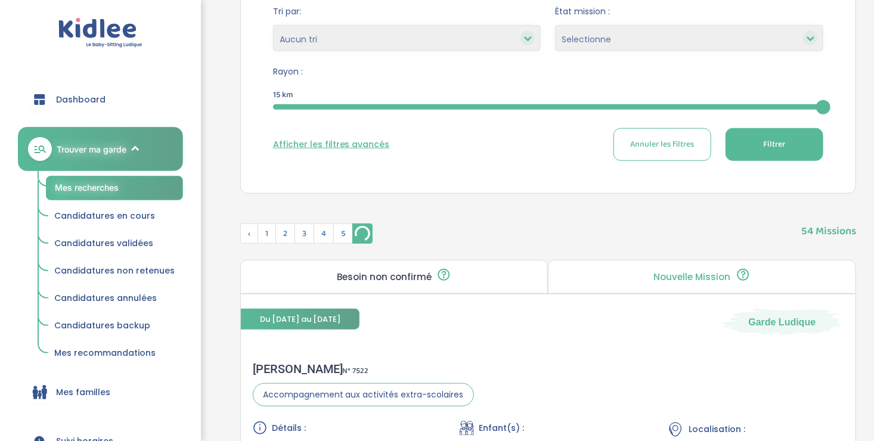
scroll to position [357, 0]
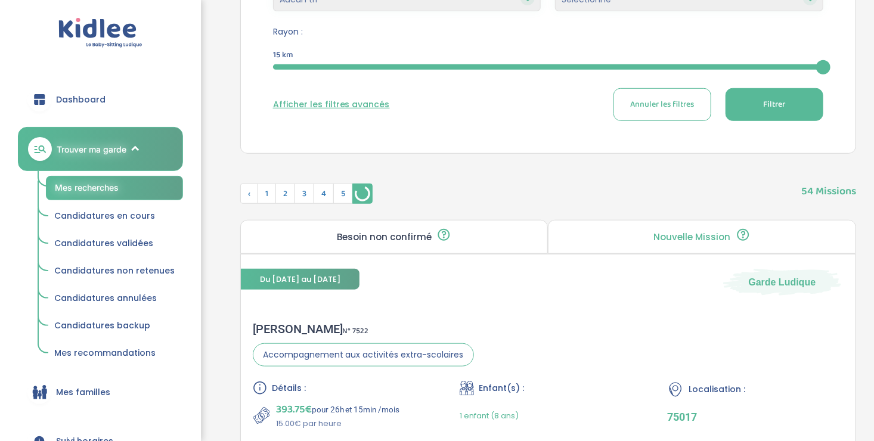
click at [833, 193] on span "54 Missions" at bounding box center [829, 186] width 55 height 28
click at [251, 186] on span "‹" at bounding box center [249, 194] width 18 height 20
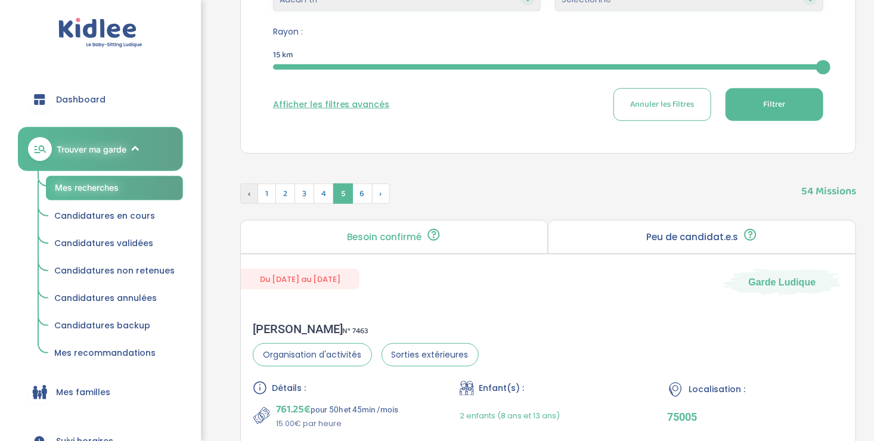
click at [251, 186] on span "‹" at bounding box center [249, 194] width 18 height 20
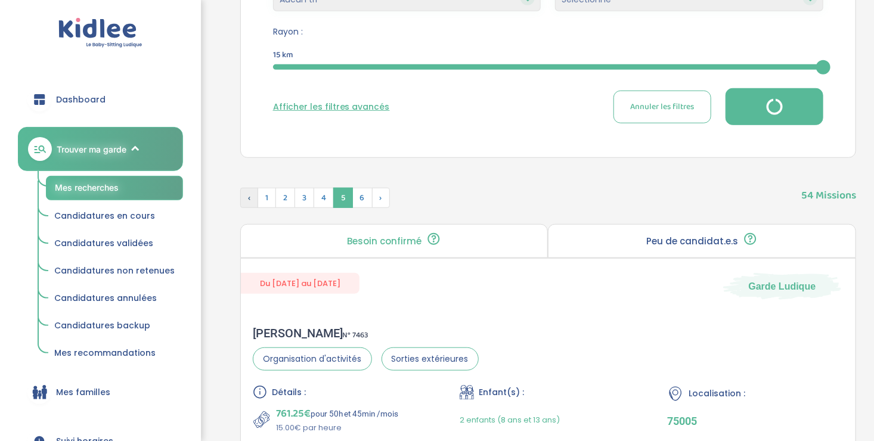
click at [251, 188] on span "‹" at bounding box center [249, 198] width 18 height 20
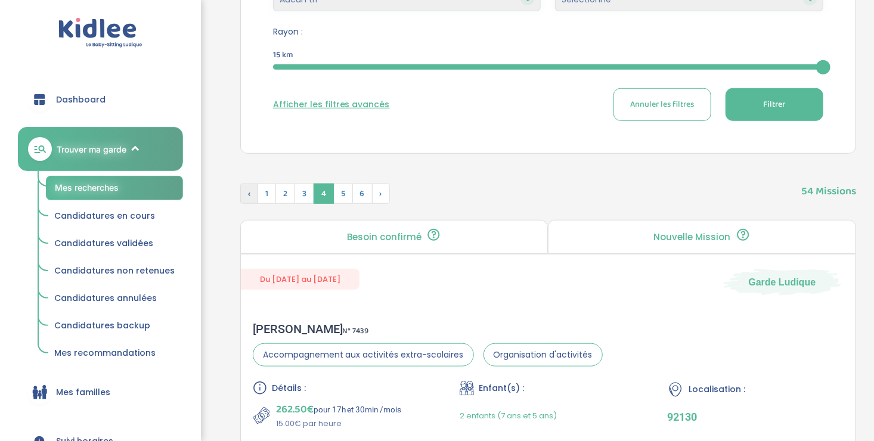
click at [251, 186] on span "‹" at bounding box center [249, 194] width 18 height 20
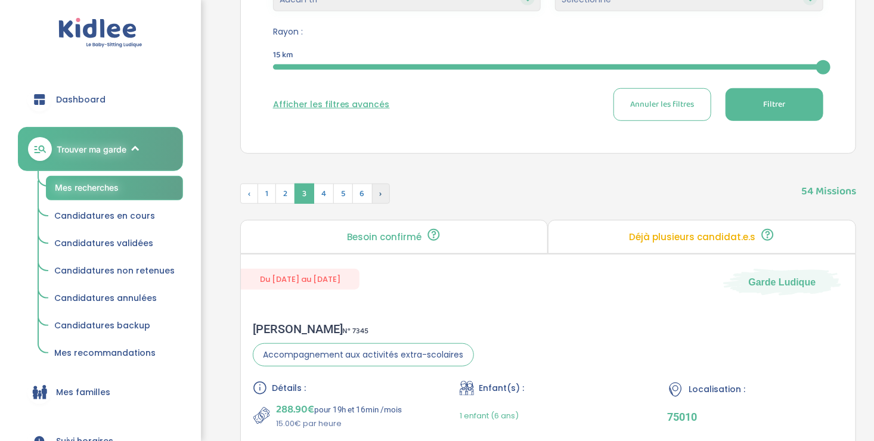
click at [382, 194] on span "›" at bounding box center [381, 194] width 18 height 20
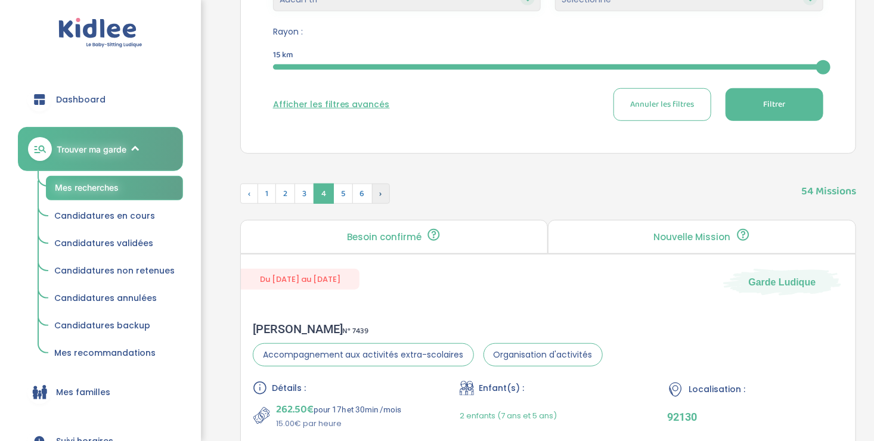
click at [382, 194] on span "›" at bounding box center [381, 194] width 18 height 20
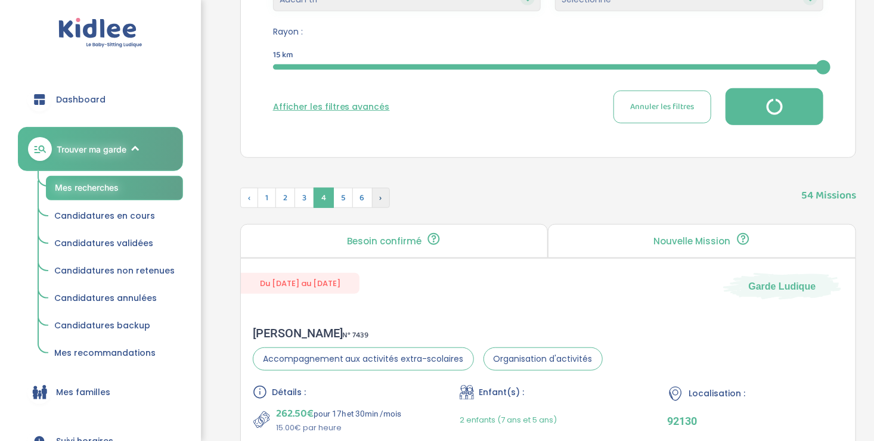
click at [382, 194] on span "›" at bounding box center [381, 198] width 18 height 20
click at [382, 194] on img "Suivant »" at bounding box center [381, 197] width 17 height 19
click at [382, 194] on span "›" at bounding box center [381, 198] width 18 height 20
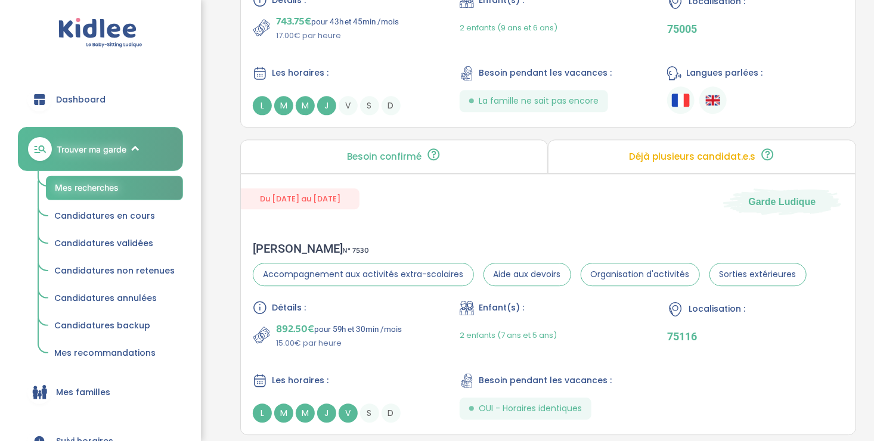
scroll to position [1521, 0]
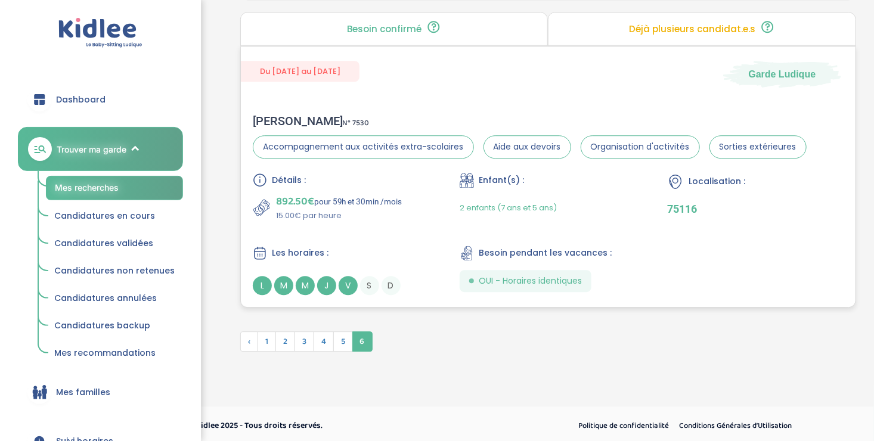
click at [341, 225] on div "Détails : 892.50€ pour 59h et 30min /mois 15.00€ par heure Enfant(s) : 2 enfant…" at bounding box center [548, 234] width 591 height 122
click at [335, 342] on span "5" at bounding box center [343, 342] width 20 height 20
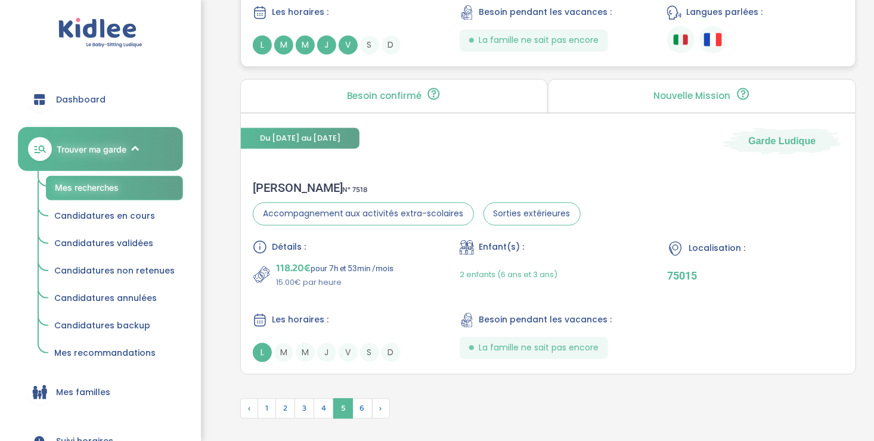
scroll to position [3332, 0]
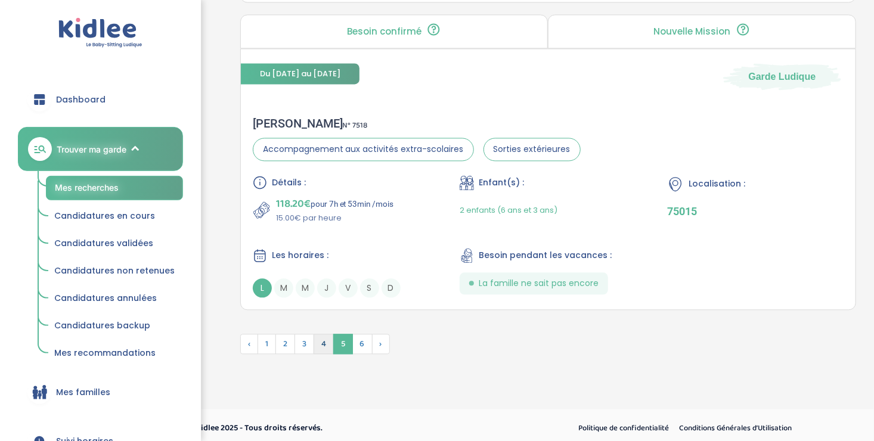
click at [320, 345] on span "4" at bounding box center [324, 344] width 20 height 20
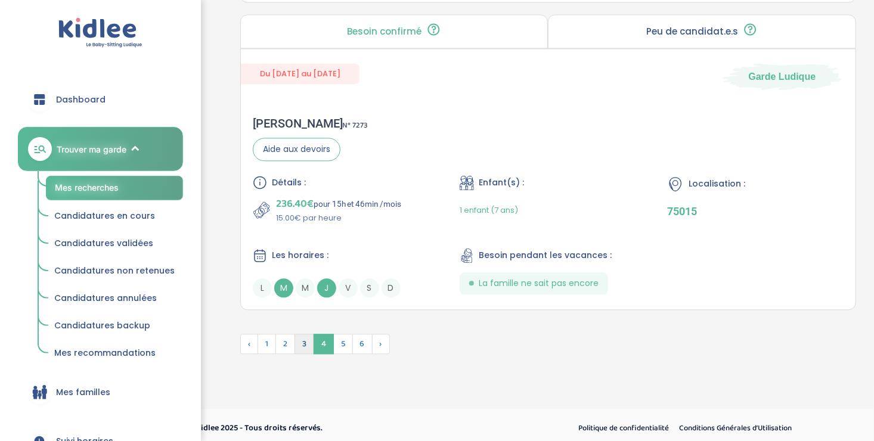
click at [305, 341] on span "3" at bounding box center [305, 344] width 20 height 20
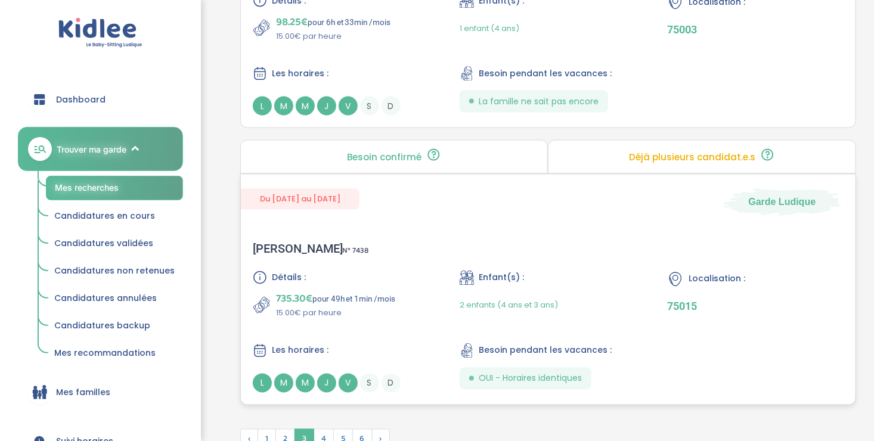
scroll to position [3211, 0]
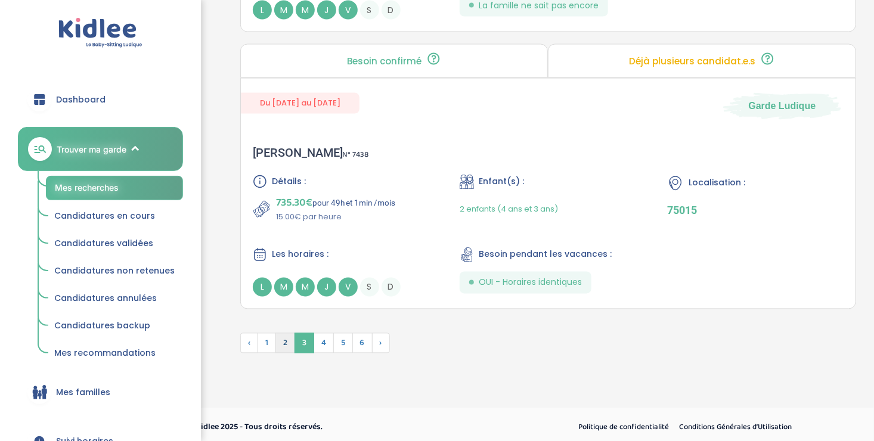
click at [285, 333] on span "2" at bounding box center [286, 343] width 20 height 20
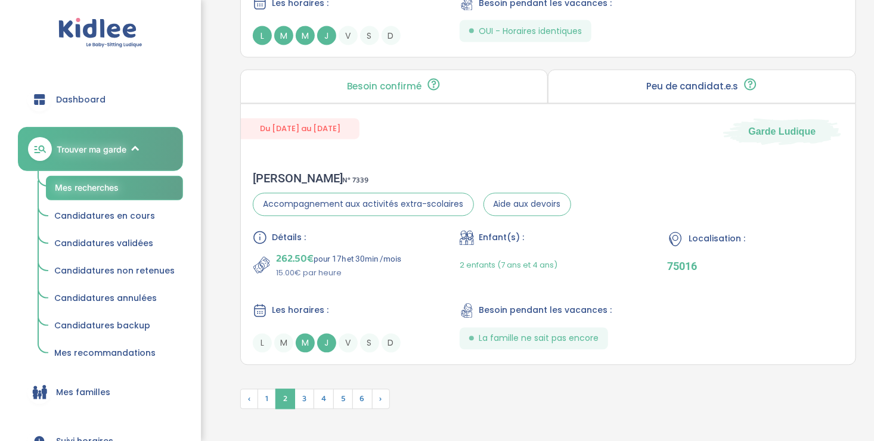
scroll to position [3242, 0]
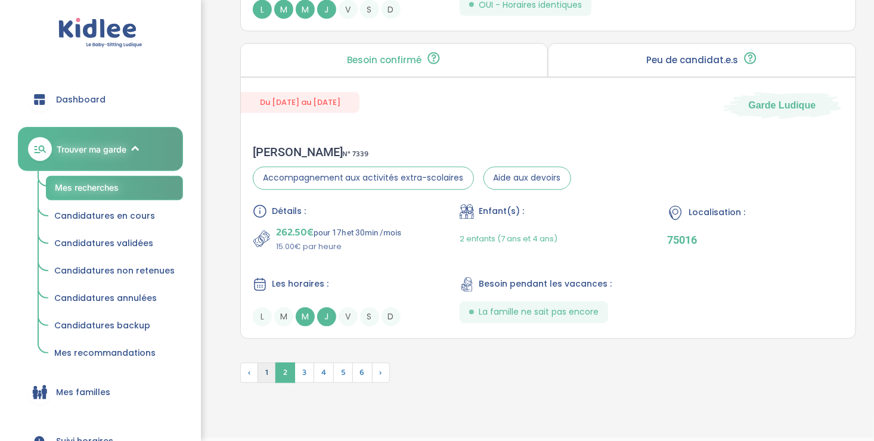
click at [268, 363] on span "1" at bounding box center [267, 373] width 18 height 20
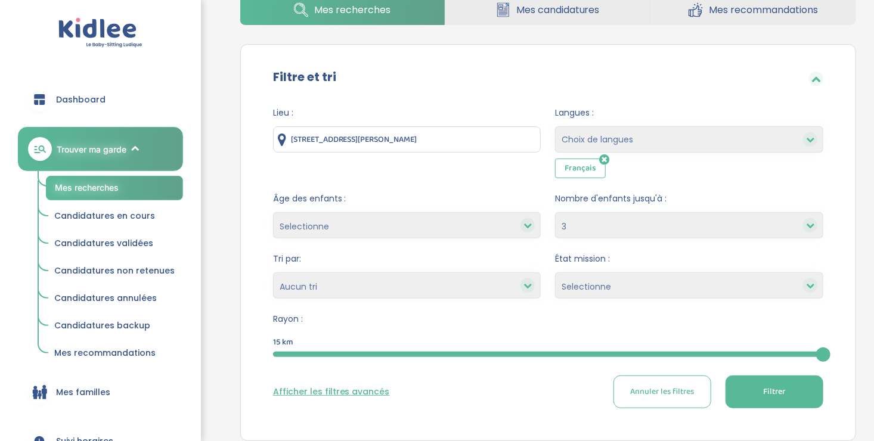
scroll to position [0, 0]
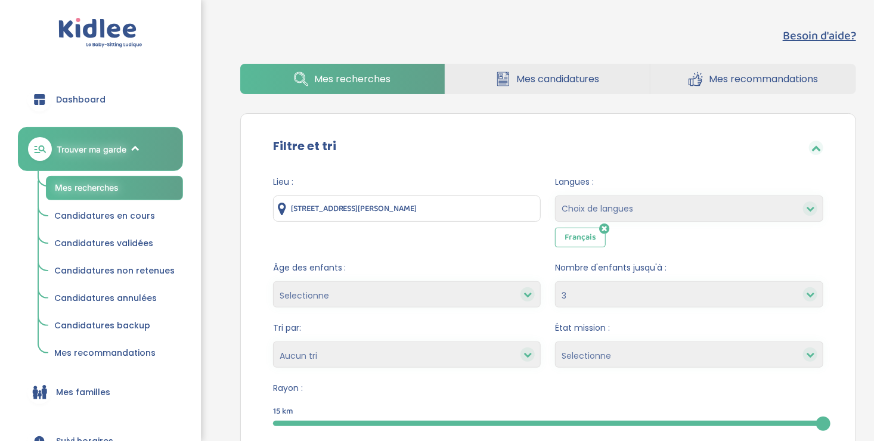
click at [805, 293] on div at bounding box center [810, 294] width 14 height 14
click at [659, 302] on select "1 2 3 4 Aucun choix" at bounding box center [689, 294] width 268 height 26
select select
click at [555, 281] on select "1 2 3 4 Aucun choix" at bounding box center [689, 294] width 268 height 26
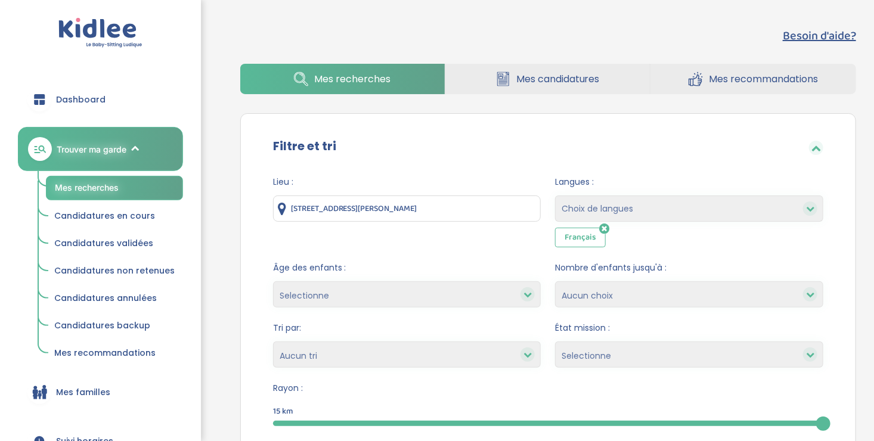
click at [604, 228] on icon at bounding box center [604, 229] width 10 height 12
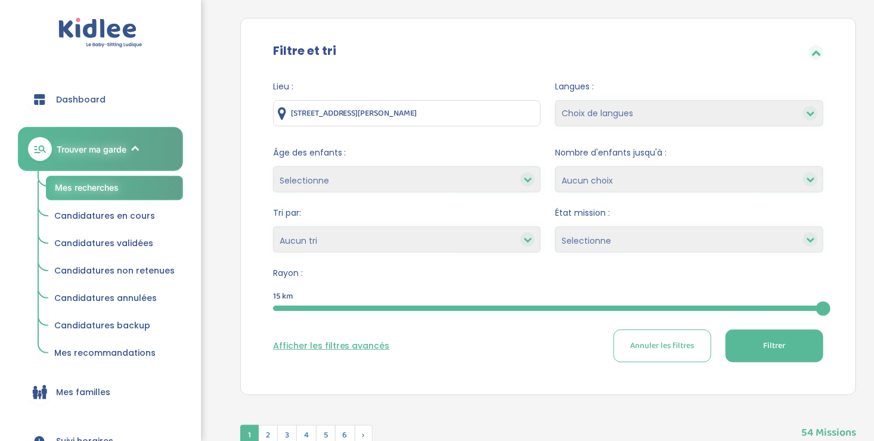
scroll to position [76, 0]
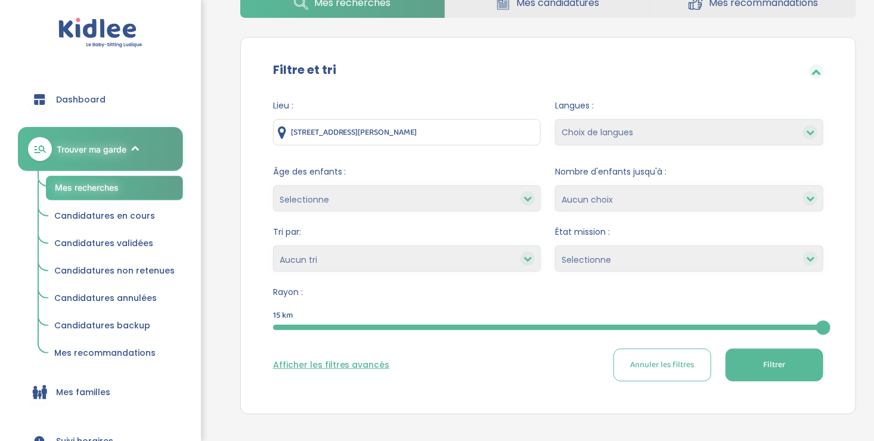
click at [751, 369] on button "Filtrer" at bounding box center [775, 365] width 98 height 33
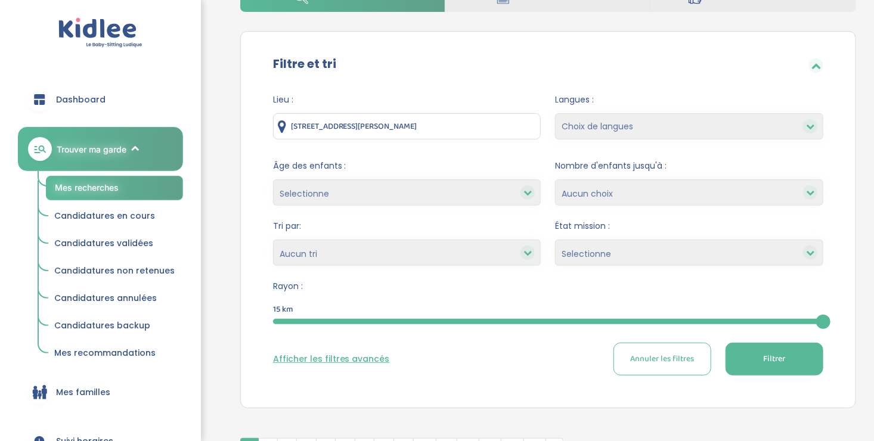
scroll to position [0, 0]
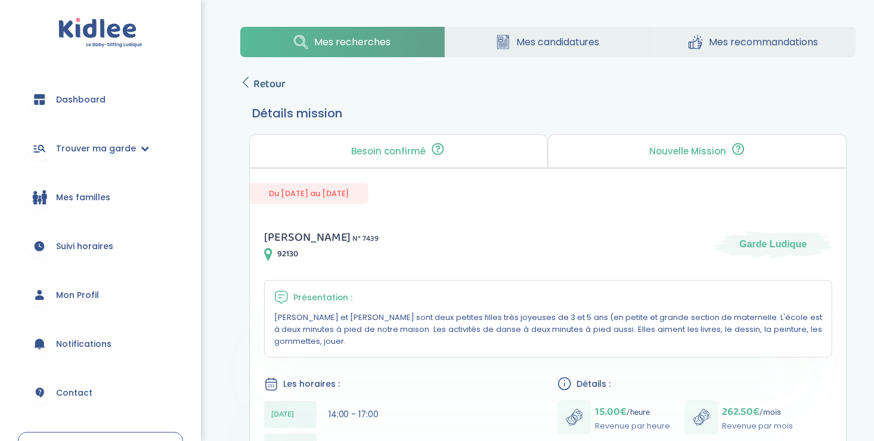
click at [253, 78] on span "Retour" at bounding box center [269, 84] width 32 height 17
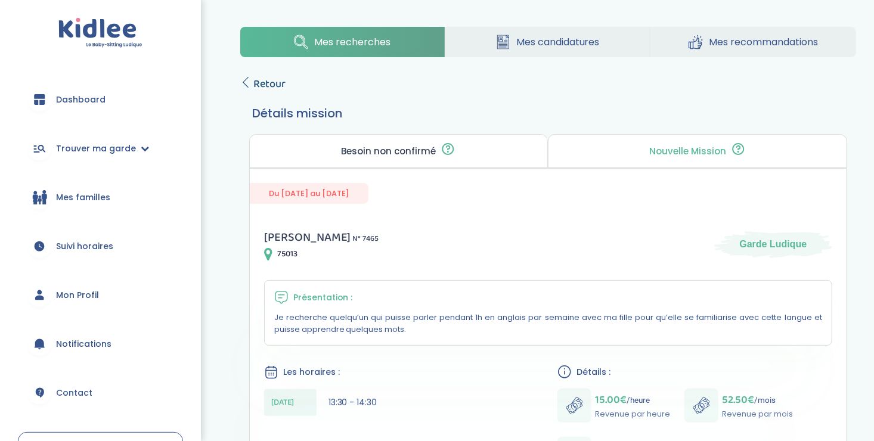
click at [248, 79] on icon at bounding box center [245, 82] width 11 height 11
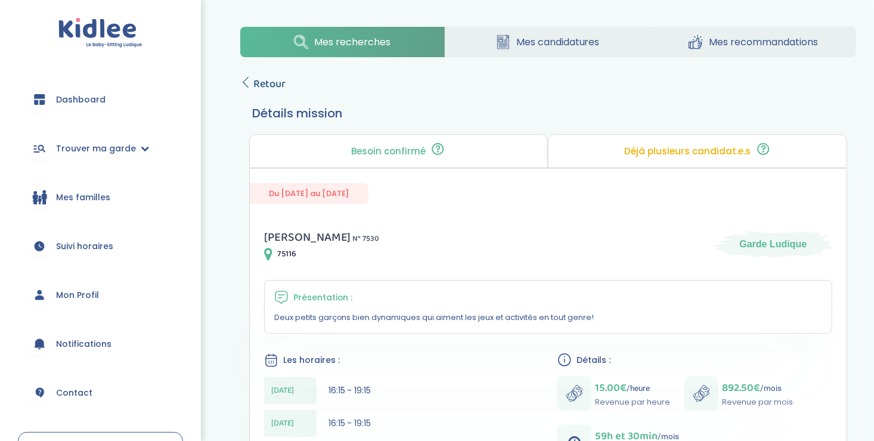
click at [245, 79] on icon at bounding box center [245, 82] width 11 height 11
